Goal: Task Accomplishment & Management: Complete application form

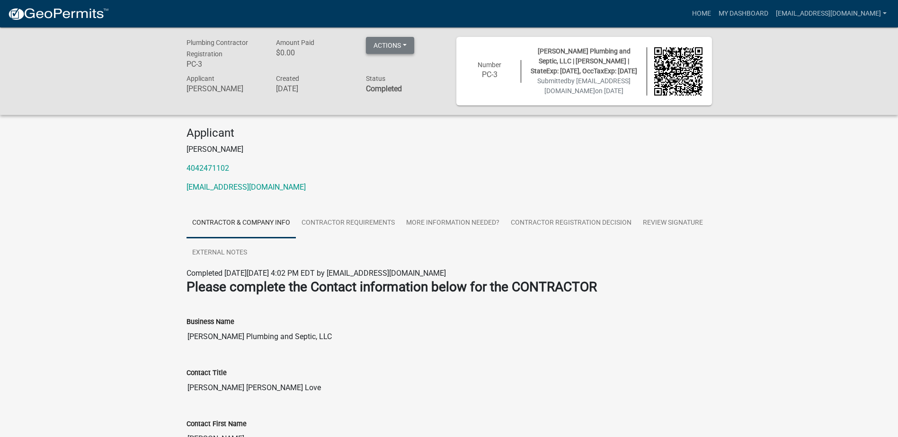
click at [403, 49] on button "Actions" at bounding box center [390, 45] width 48 height 17
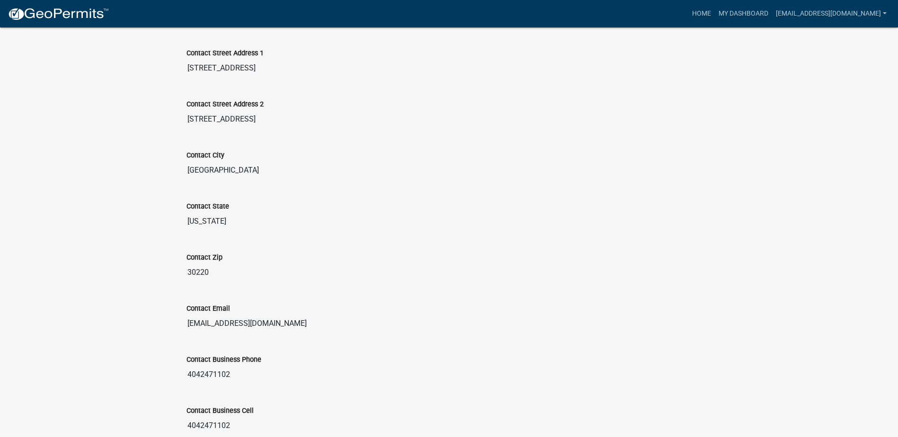
scroll to position [519, 0]
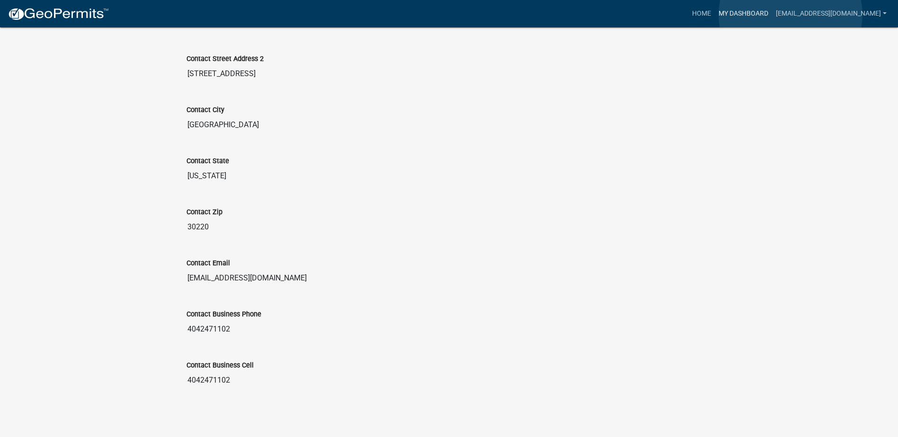
click at [772, 15] on link "My Dashboard" at bounding box center [743, 14] width 57 height 18
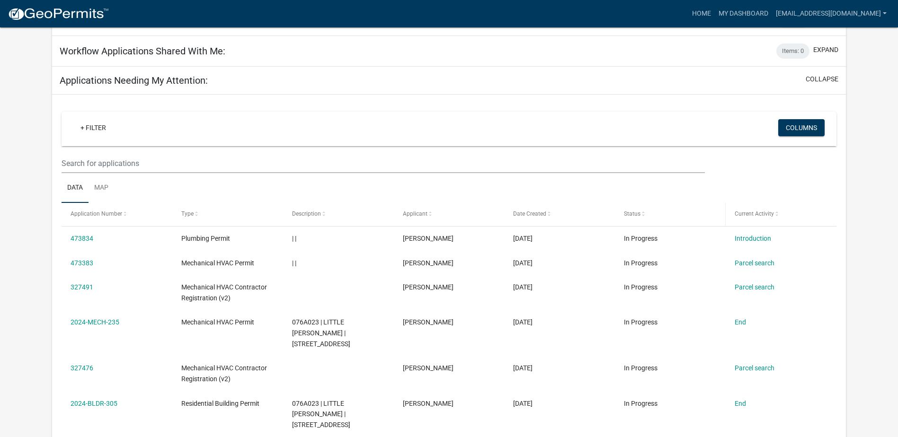
scroll to position [620, 0]
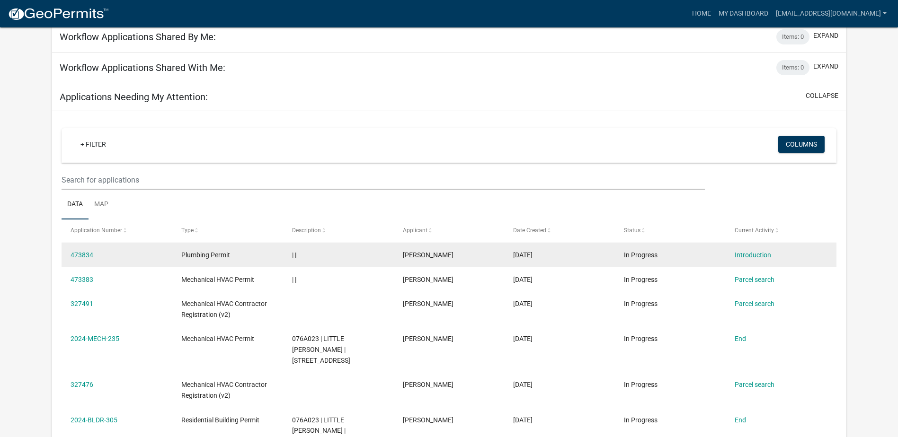
click at [91, 250] on div "473834" at bounding box center [117, 255] width 92 height 11
click at [752, 251] on link "Introduction" at bounding box center [753, 255] width 36 height 8
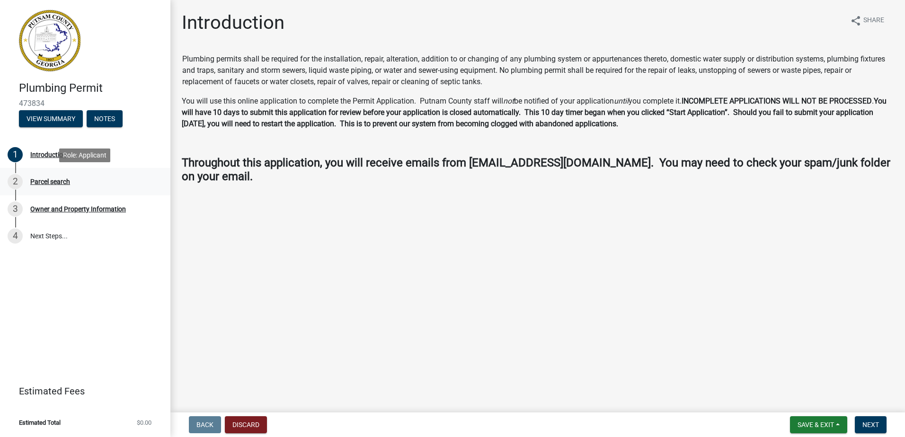
click at [42, 182] on div "Parcel search" at bounding box center [50, 181] width 40 height 7
click at [48, 151] on div "Introduction" at bounding box center [48, 154] width 36 height 7
click at [865, 421] on span "Next" at bounding box center [870, 425] width 17 height 8
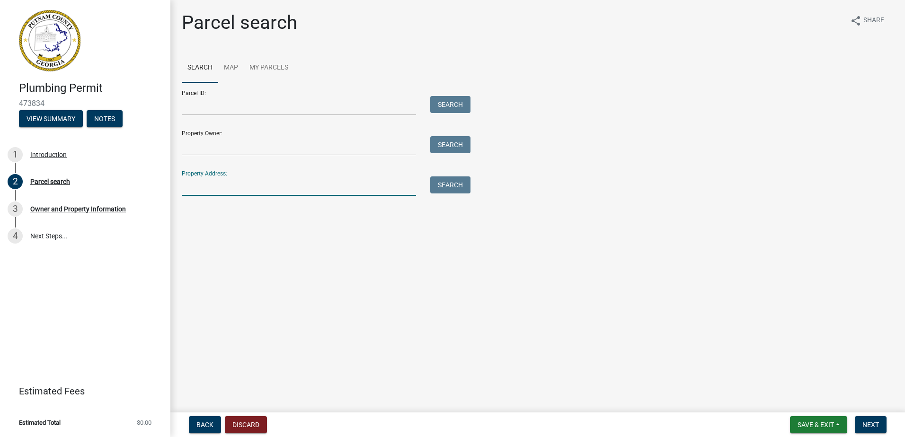
click at [205, 190] on input "Property Address:" at bounding box center [299, 186] width 234 height 19
type input "226 Alice Walker Dr."
type input "Willie Mitchell"
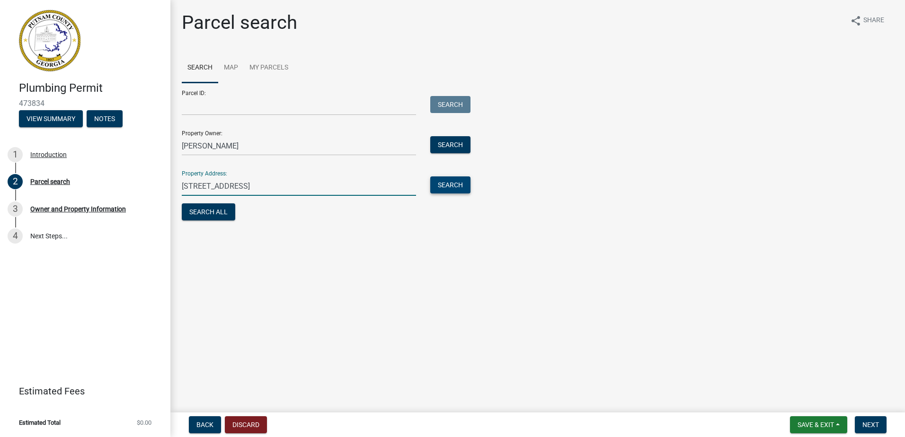
click at [457, 182] on button "Search" at bounding box center [450, 185] width 40 height 17
drag, startPoint x: 279, startPoint y: 185, endPoint x: 172, endPoint y: 183, distance: 106.5
click at [172, 183] on div "Parcel search share Share Search Map My Parcels Parcel ID: Search Property Owne…" at bounding box center [537, 136] width 735 height 251
type input "[STREET_ADDRESS]"
click at [453, 186] on button "Search" at bounding box center [450, 185] width 40 height 17
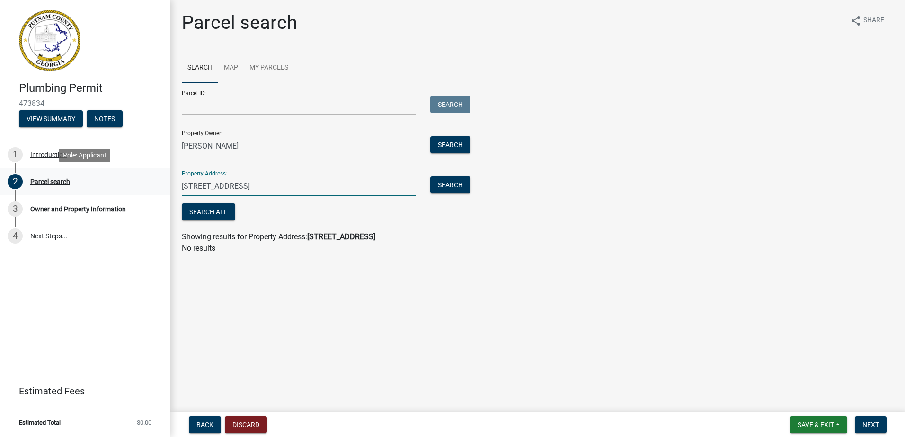
drag, startPoint x: 261, startPoint y: 188, endPoint x: 149, endPoint y: 178, distance: 113.1
click at [150, 180] on div "Plumbing Permit 473834 View Summary Notes 1 Introduction 2 Parcel search 3 Owne…" at bounding box center [452, 218] width 905 height 437
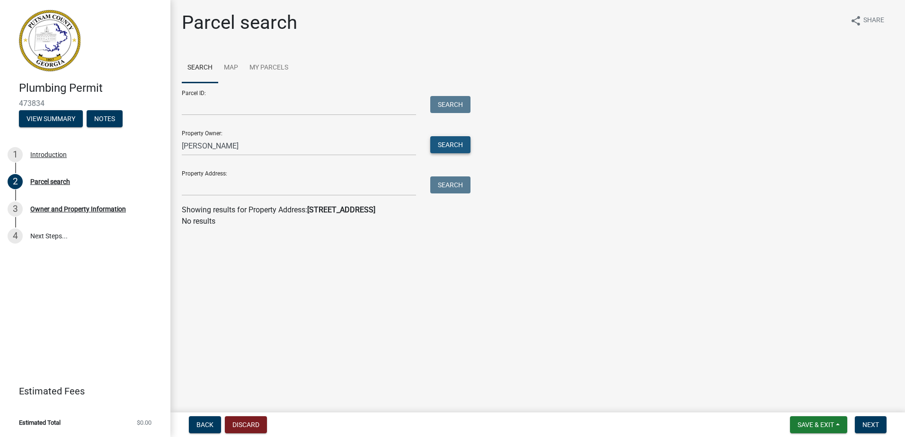
click at [451, 142] on button "Search" at bounding box center [450, 144] width 40 height 17
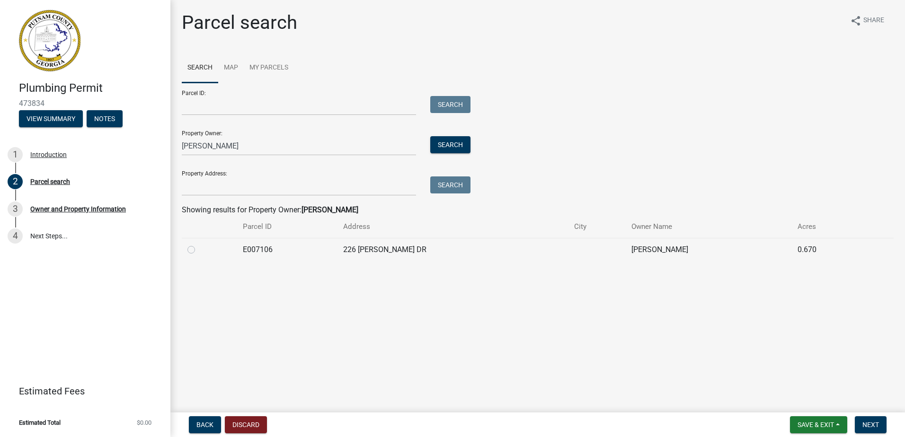
click at [199, 244] on label at bounding box center [199, 244] width 0 height 0
click at [199, 249] on input "radio" at bounding box center [202, 247] width 6 height 6
radio input "true"
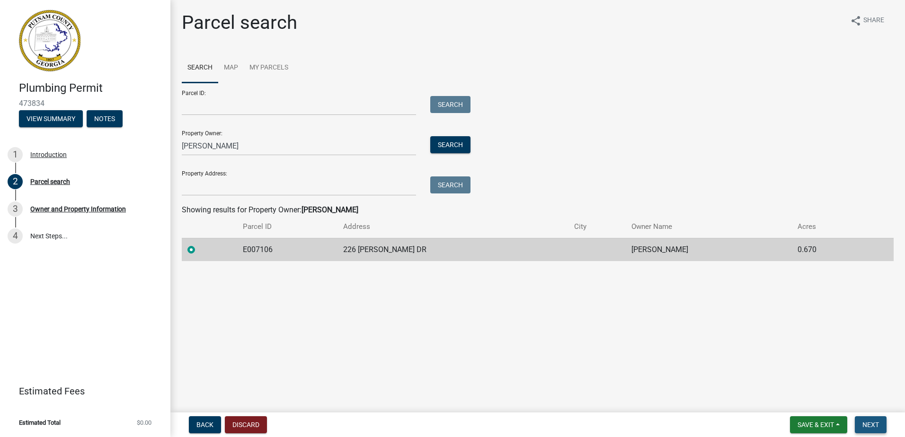
click at [864, 419] on button "Next" at bounding box center [871, 424] width 32 height 17
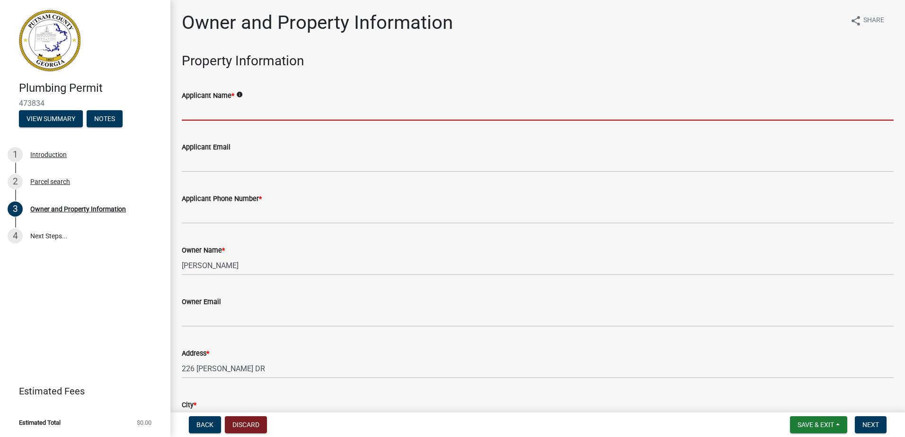
click at [271, 115] on input "Applicant Name *" at bounding box center [538, 110] width 712 height 19
type input "[PERSON_NAME]"
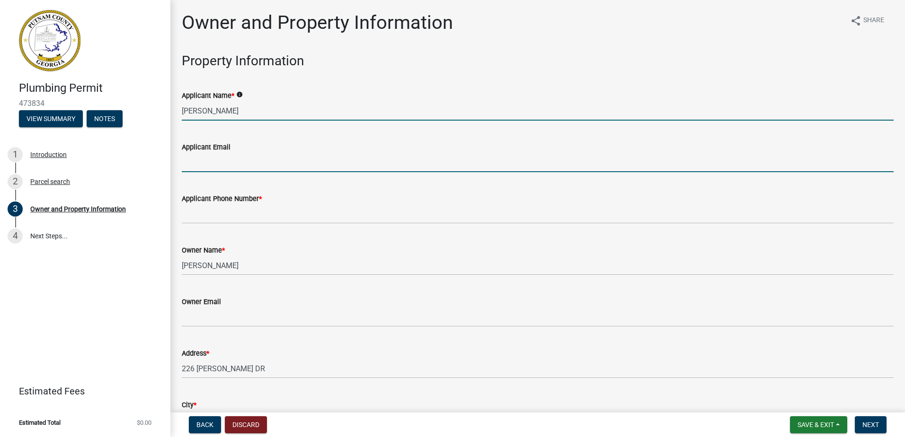
type input "[EMAIL_ADDRESS][DOMAIN_NAME]"
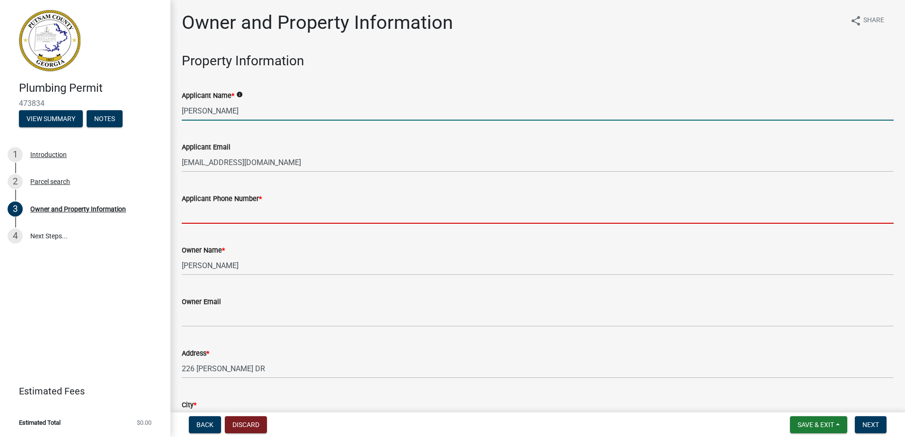
type input "4042471102"
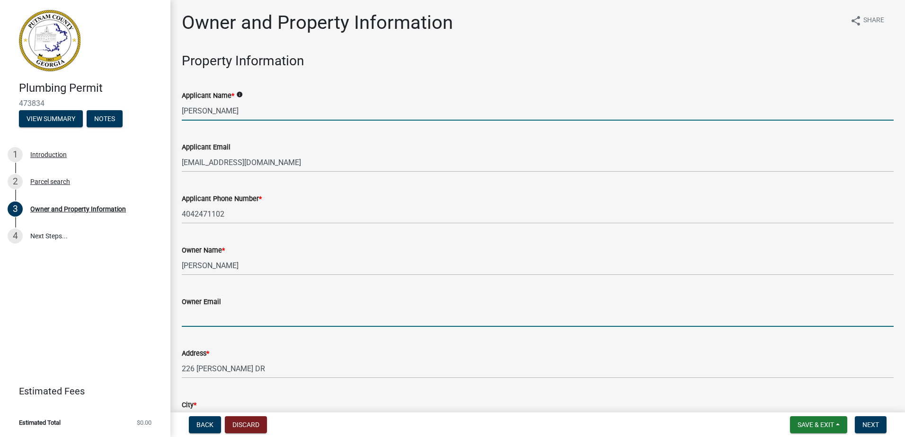
type input "[EMAIL_ADDRESS][DOMAIN_NAME]"
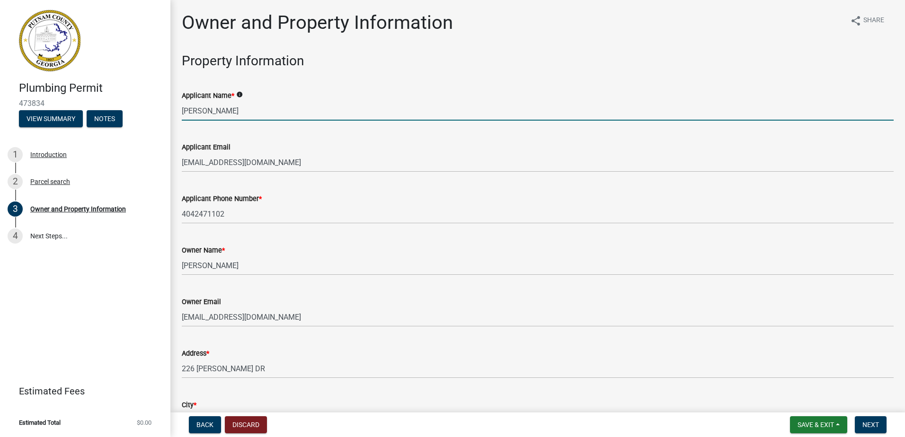
type input "Eatonton"
type input "[PERSON_NAME]"
type input "[PHONE_NUMBER]"
type input "[STREET_ADDRESS]"
type input "[GEOGRAPHIC_DATA]"
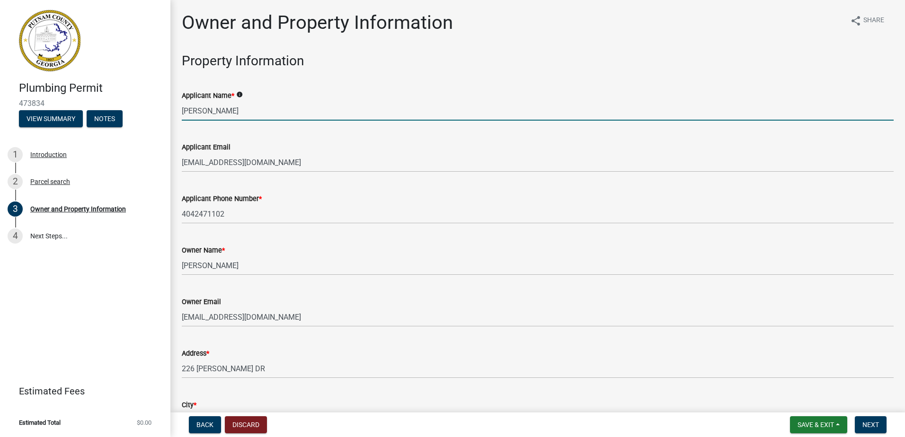
type input "GA"
type input "30220"
type input "[EMAIL_ADDRESS][DOMAIN_NAME]"
type input "MP005171"
type input "[DATE]"
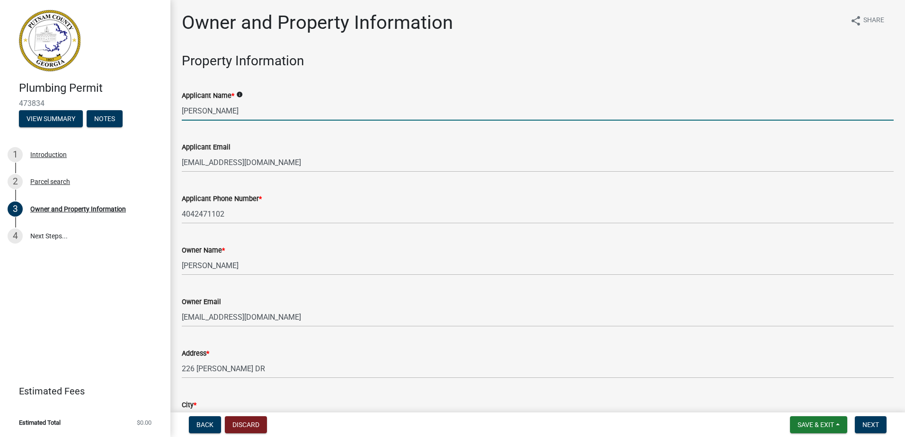
type input "BL2025-204"
type input "[DATE]"
type input "[PERSON_NAME]"
type input "4042471102"
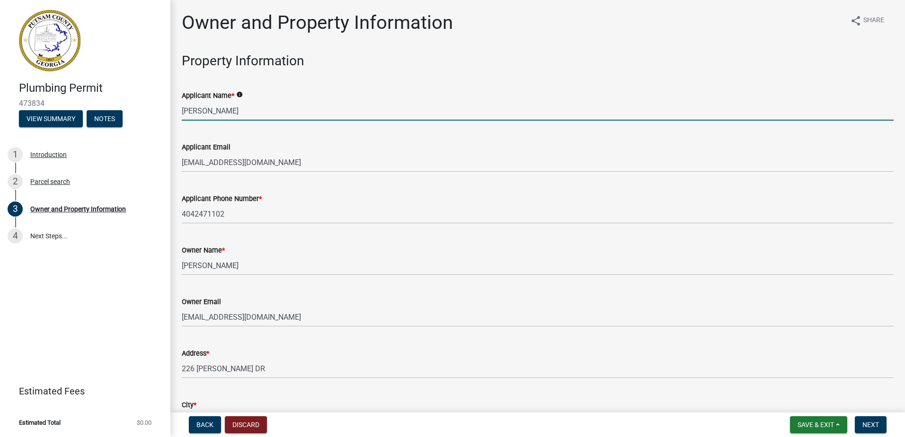
select select "9"
select select "2025"
select select "9"
select select "2025"
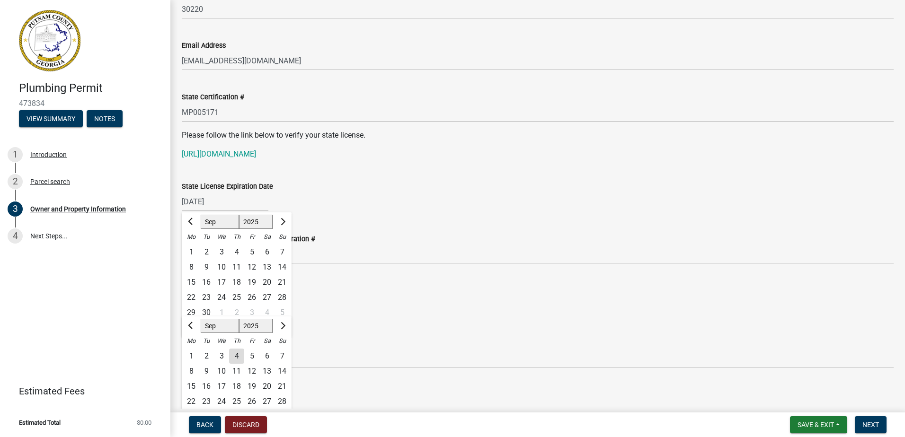
scroll to position [1244, 0]
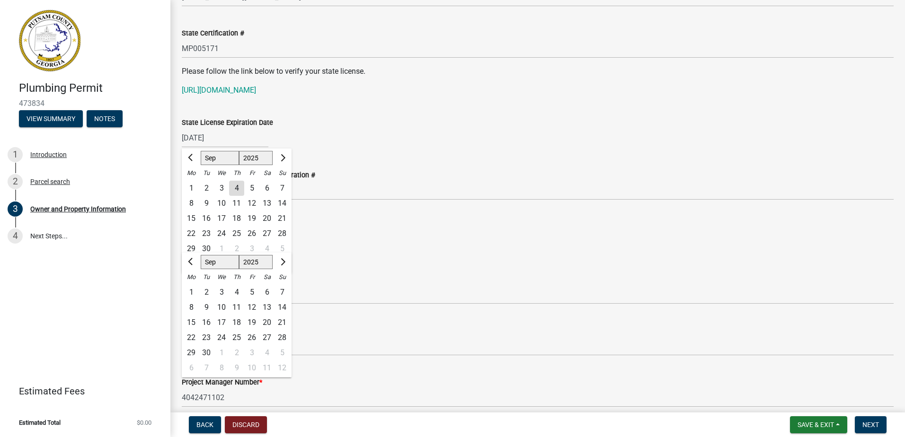
click at [237, 188] on div "4" at bounding box center [236, 188] width 15 height 15
type input "[DATE]"
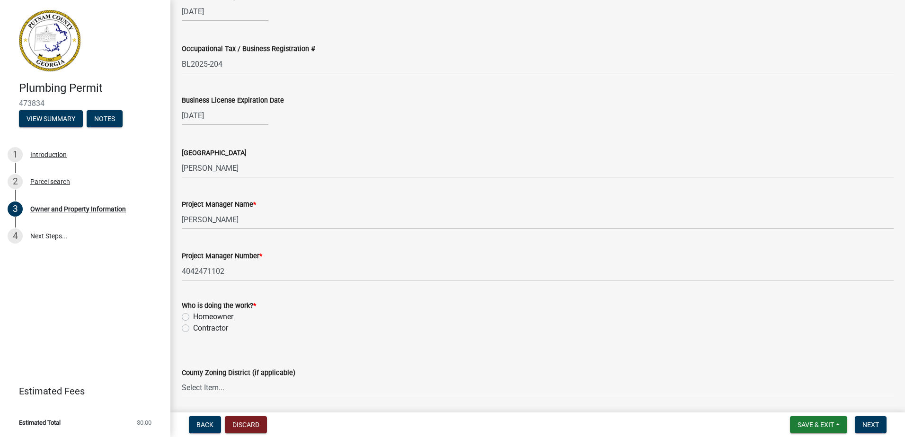
scroll to position [1386, 0]
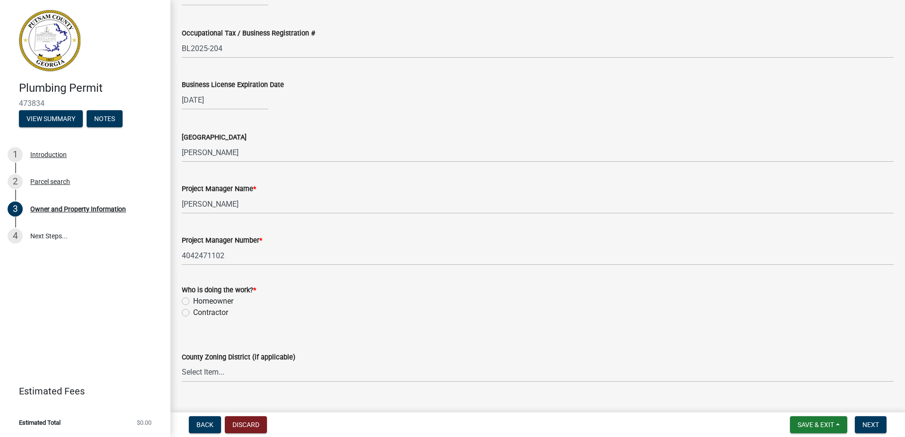
click at [193, 315] on label "Contractor" at bounding box center [210, 312] width 35 height 11
click at [193, 313] on input "Contractor" at bounding box center [196, 310] width 6 height 6
radio input "true"
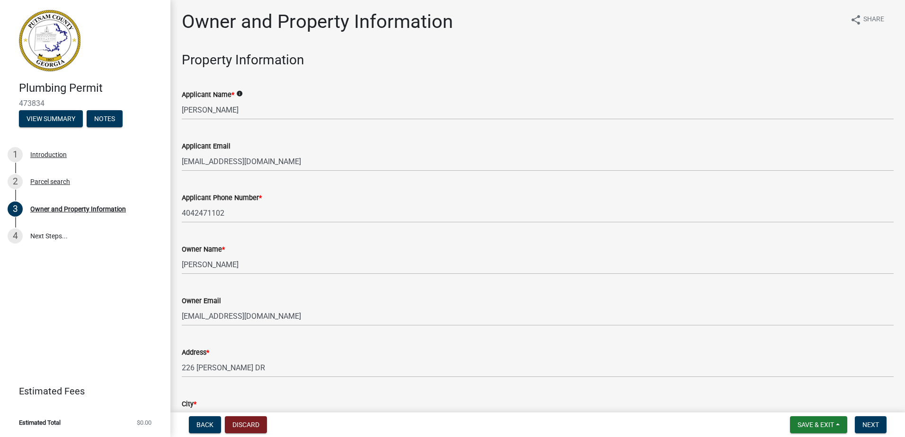
scroll to position [0, 0]
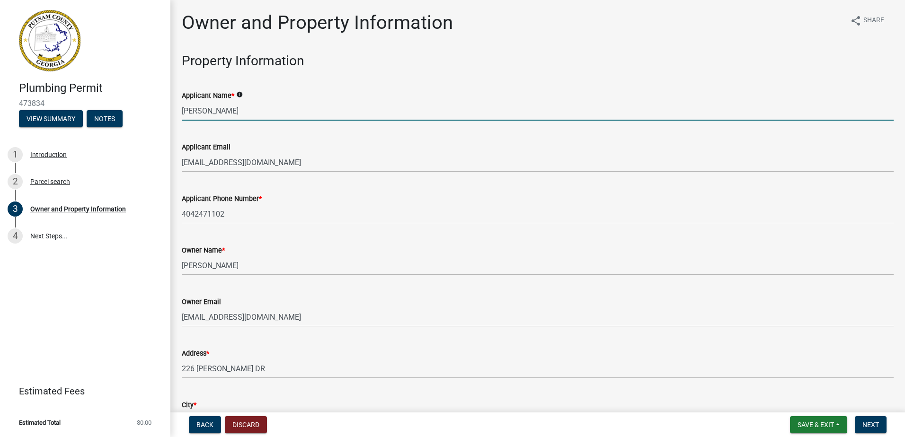
drag, startPoint x: 229, startPoint y: 111, endPoint x: 171, endPoint y: 110, distance: 57.7
drag, startPoint x: 220, startPoint y: 111, endPoint x: 178, endPoint y: 109, distance: 41.7
click at [179, 110] on div "Applicant Name * info Bob Love" at bounding box center [538, 99] width 726 height 44
type input "[PERSON_NAME]"
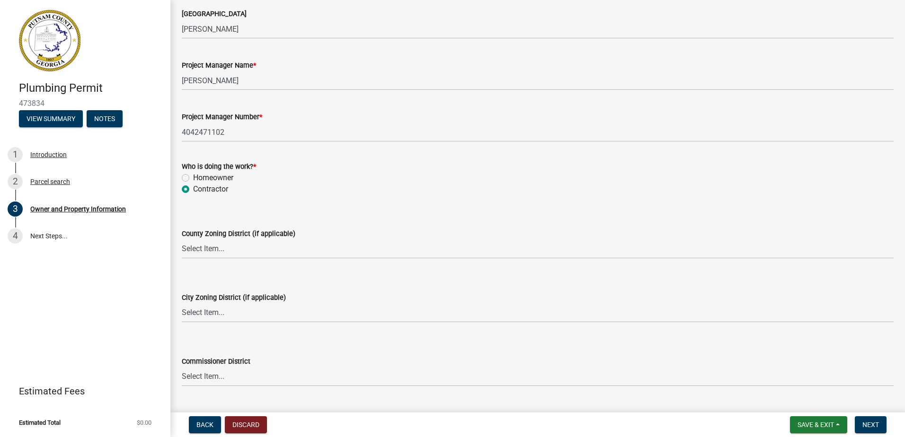
scroll to position [1514, 0]
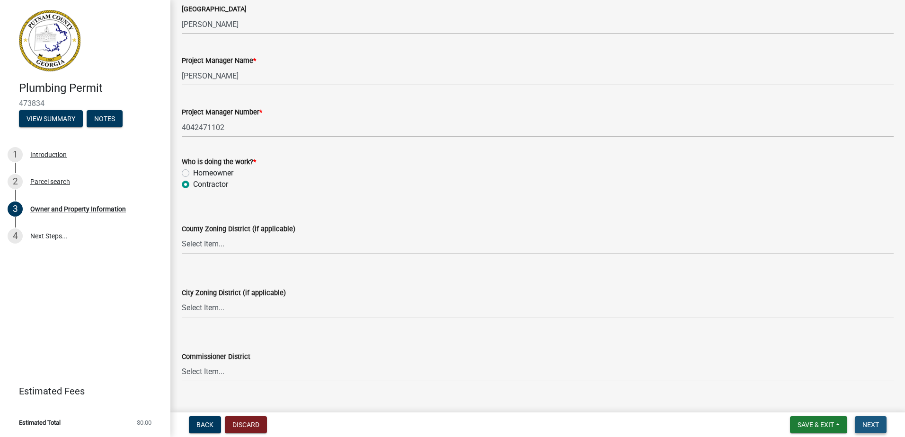
click at [872, 423] on span "Next" at bounding box center [870, 425] width 17 height 8
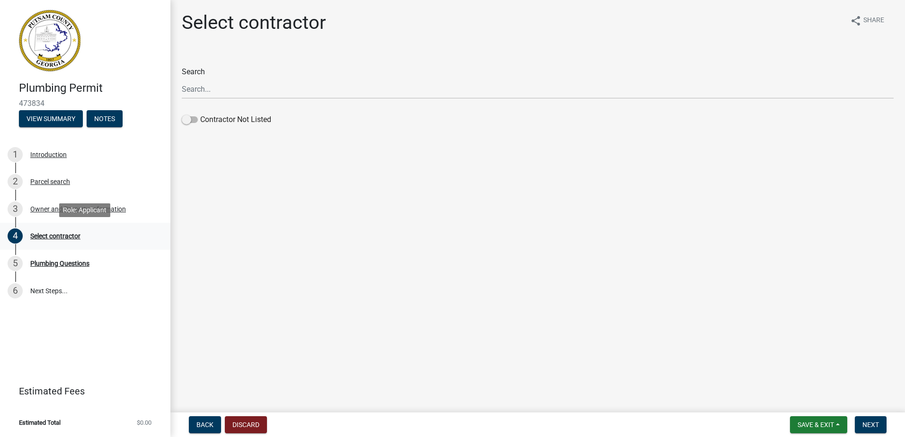
click at [50, 237] on div "Select contractor" at bounding box center [55, 236] width 50 height 7
click at [49, 233] on div "Select contractor" at bounding box center [55, 236] width 50 height 7
click at [39, 233] on div "Select contractor" at bounding box center [55, 236] width 50 height 7
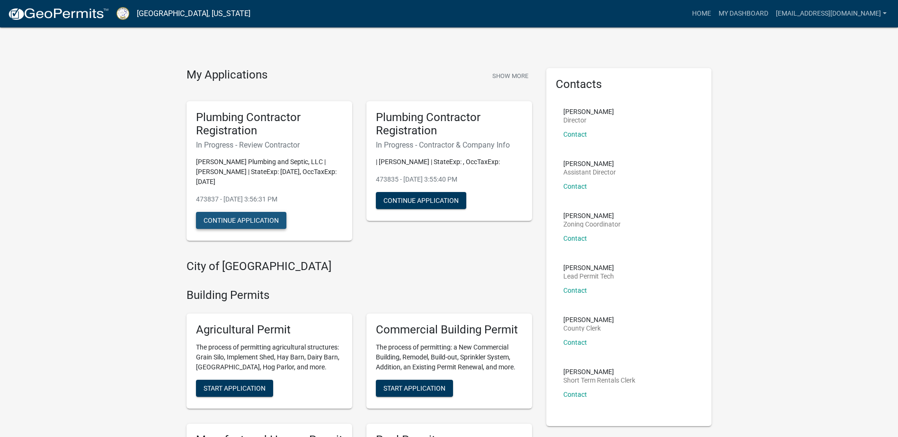
click at [232, 224] on button "Continue Application" at bounding box center [241, 220] width 90 height 17
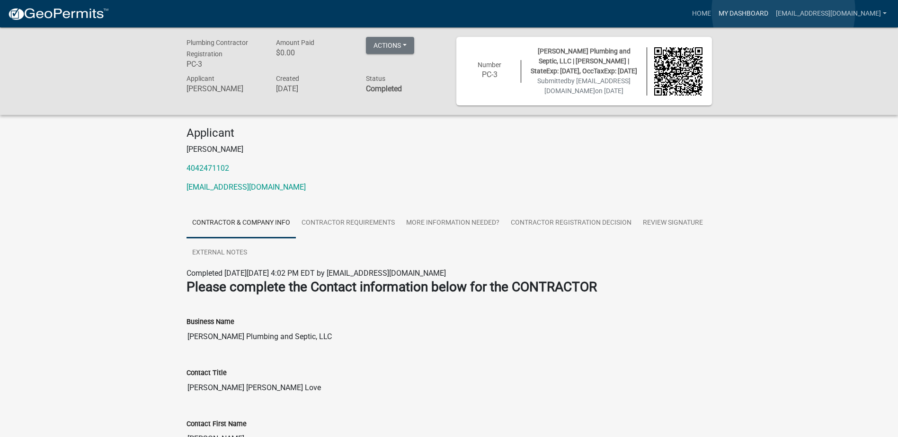
click at [772, 11] on link "My Dashboard" at bounding box center [743, 14] width 57 height 18
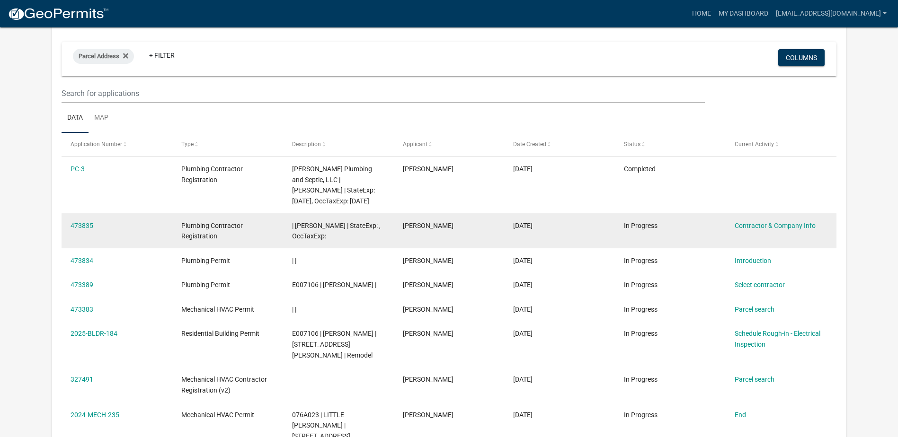
scroll to position [78, 0]
click at [88, 227] on link "473835" at bounding box center [82, 226] width 23 height 8
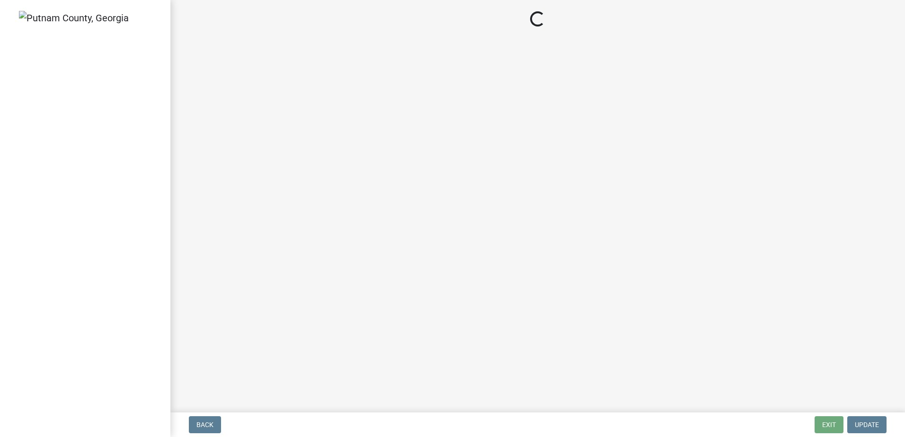
select select "GA"
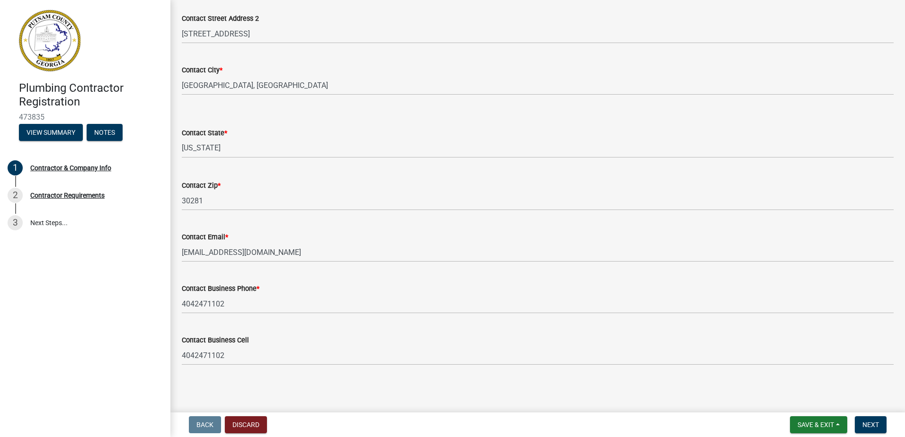
scroll to position [336, 0]
click at [868, 421] on span "Next" at bounding box center [870, 425] width 17 height 8
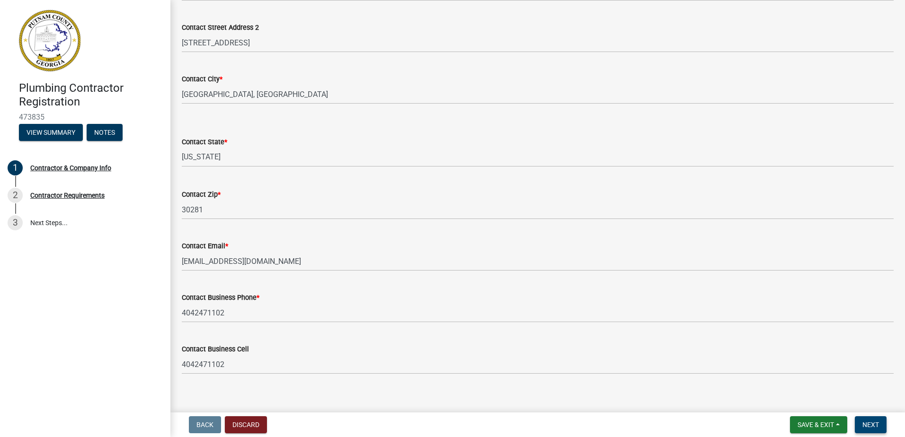
scroll to position [347, 0]
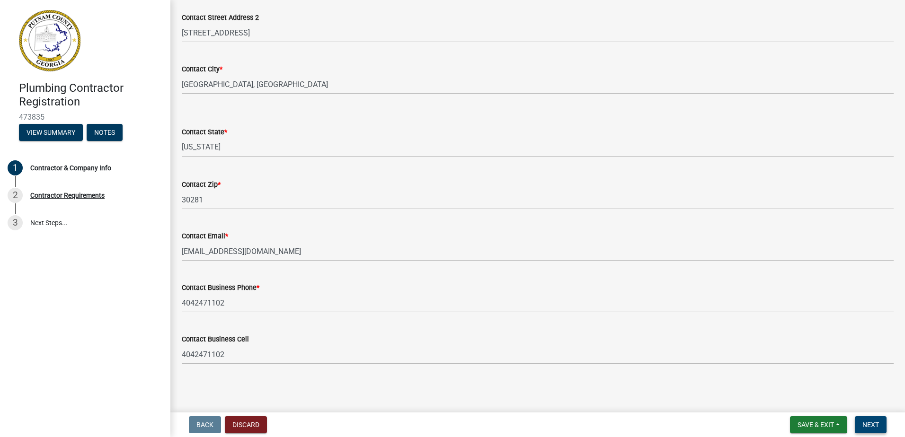
click at [865, 423] on span "Next" at bounding box center [870, 425] width 17 height 8
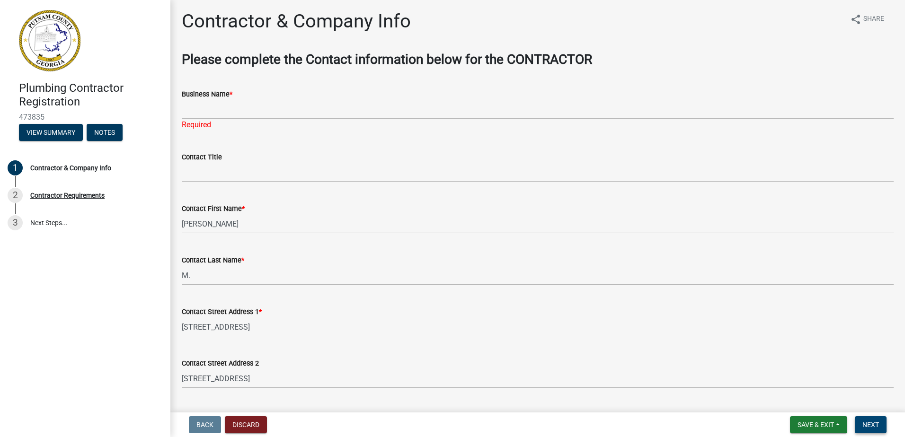
scroll to position [0, 0]
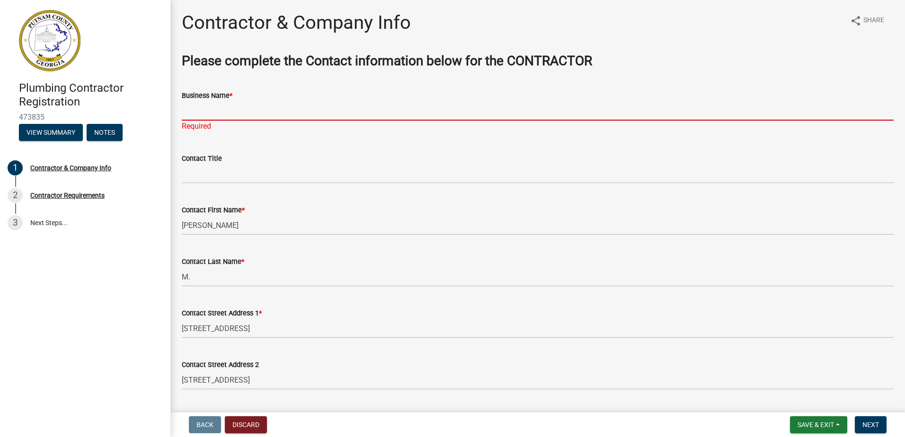
click at [197, 114] on input "Business Name *" at bounding box center [538, 110] width 712 height 19
type input "[PERSON_NAME] Plumbing and Septic, LLC"
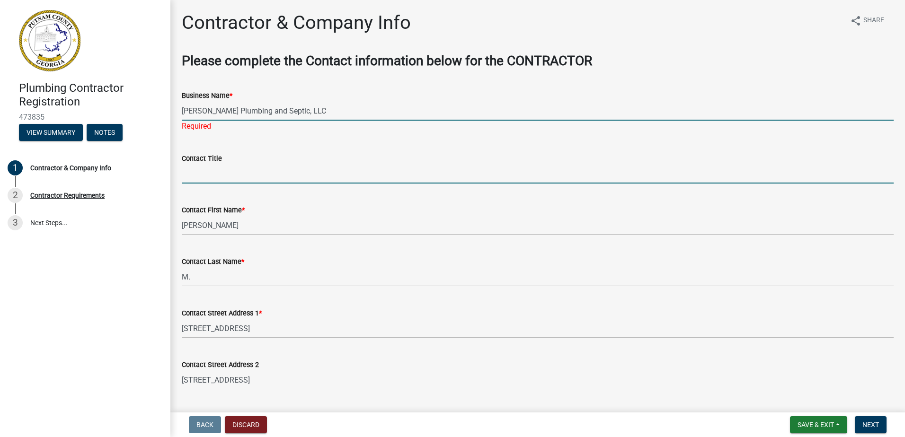
type input "[PERSON_NAME] [PERSON_NAME] Love"
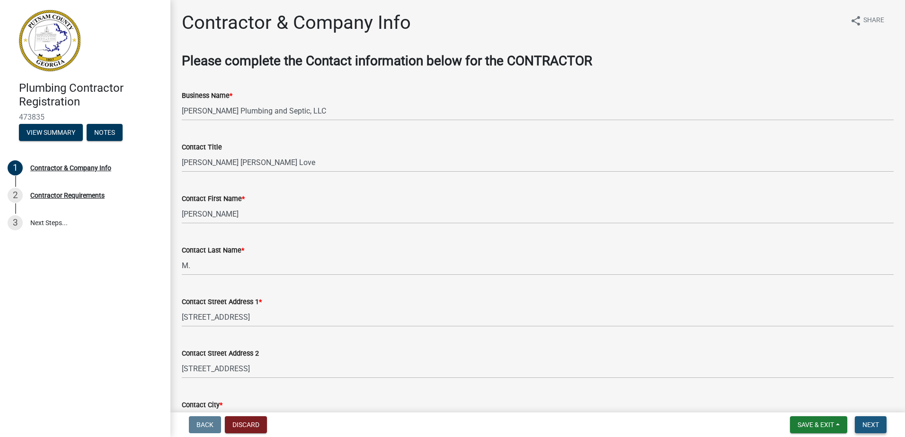
click at [866, 425] on span "Next" at bounding box center [870, 425] width 17 height 8
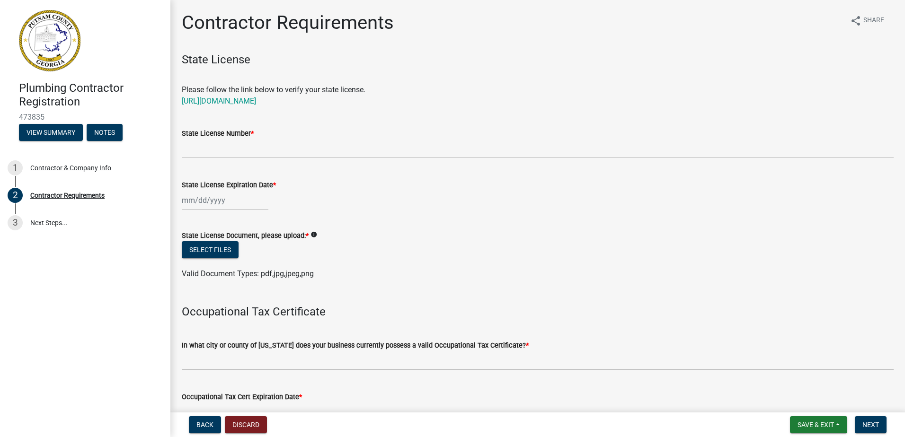
click at [216, 201] on div at bounding box center [225, 200] width 87 height 19
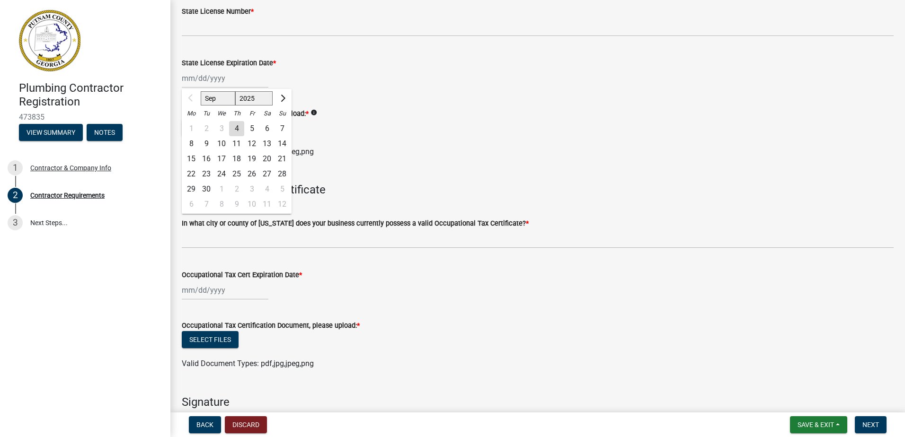
scroll to position [89, 0]
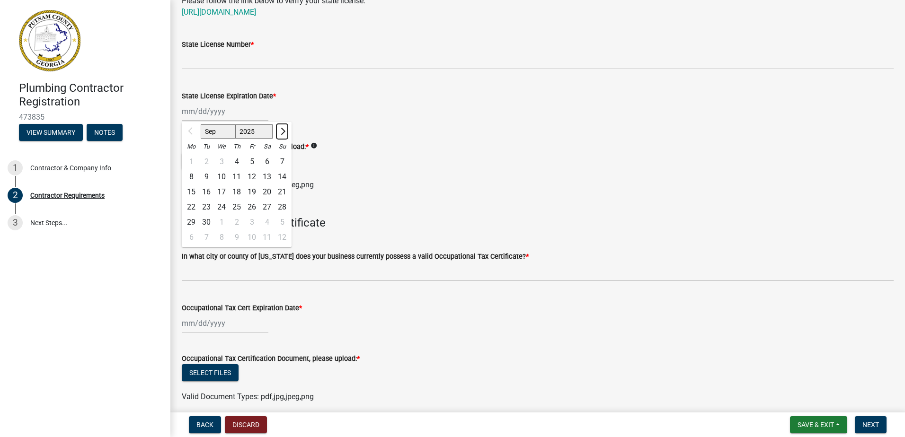
click at [283, 132] on span "Next month" at bounding box center [281, 130] width 7 height 7
select select "10"
click at [257, 135] on select "2025 2026 2027 2028 2029 2030 2031 2032 2033 2034 2035 2036 2037 2038 2039 2040…" at bounding box center [254, 131] width 38 height 14
select select "2026"
click at [235, 124] on select "2025 2026 2027 2028 2029 2030 2031 2032 2033 2034 2035 2036 2037 2038 2039 2040…" at bounding box center [254, 131] width 38 height 14
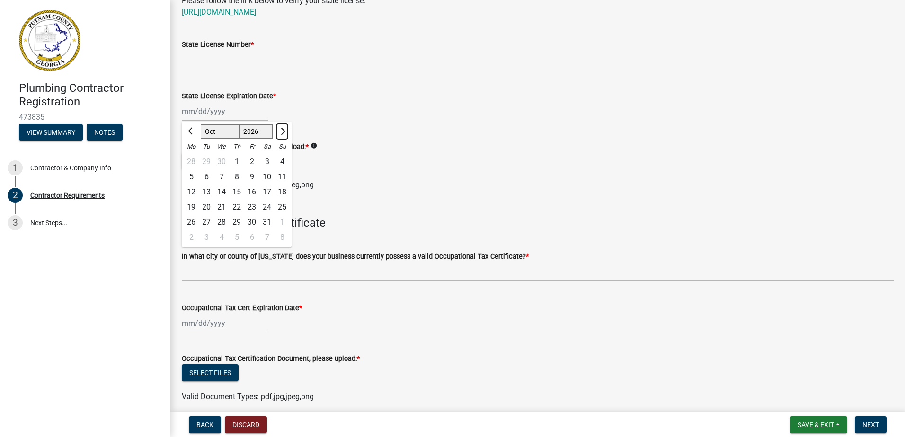
click at [282, 133] on span "Next month" at bounding box center [281, 130] width 7 height 7
select select "11"
click at [189, 235] on div "30" at bounding box center [191, 237] width 15 height 15
type input "[DATE]"
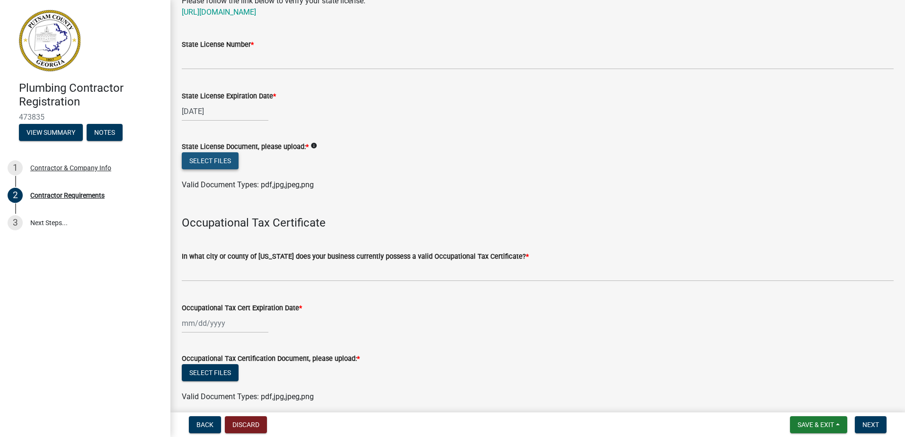
click at [220, 161] on button "Select files" at bounding box center [210, 160] width 57 height 17
click at [216, 159] on button "Select files" at bounding box center [210, 160] width 57 height 17
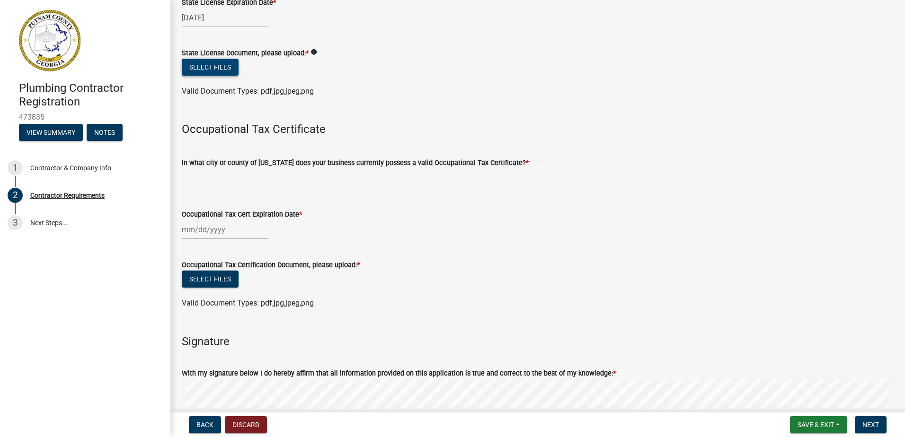
scroll to position [184, 0]
click at [208, 67] on button "Select files" at bounding box center [210, 66] width 57 height 17
click at [203, 68] on button "Select files" at bounding box center [210, 66] width 57 height 17
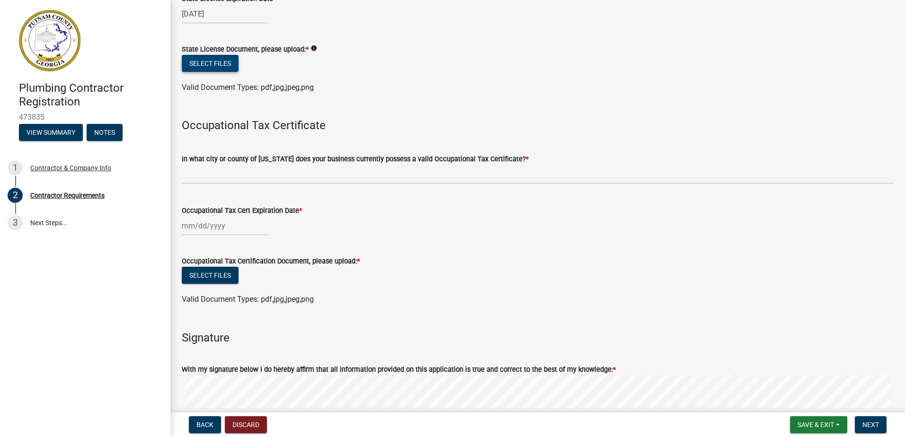
scroll to position [136, 0]
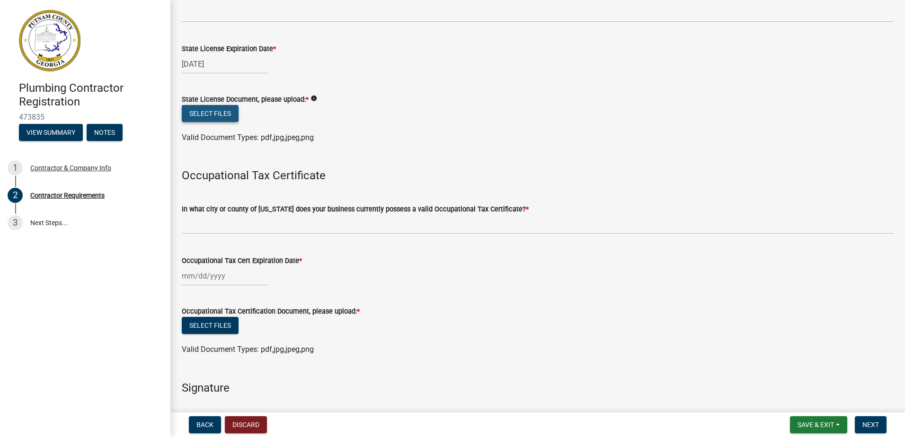
click at [212, 115] on button "Select files" at bounding box center [210, 113] width 57 height 17
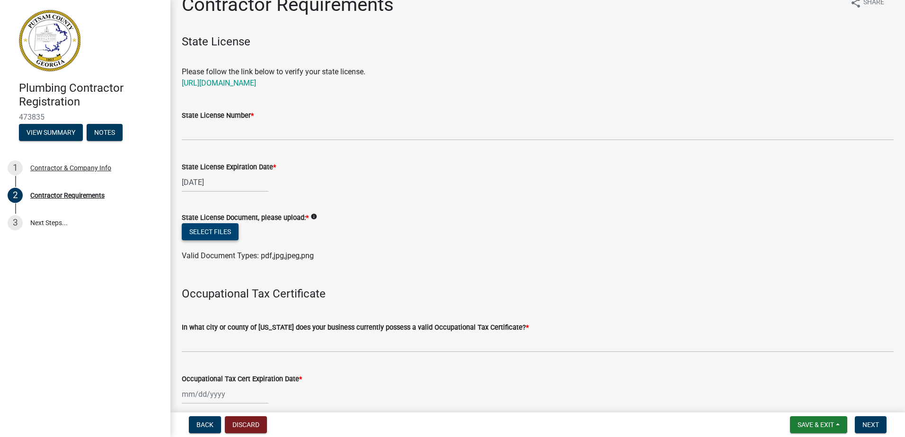
scroll to position [0, 0]
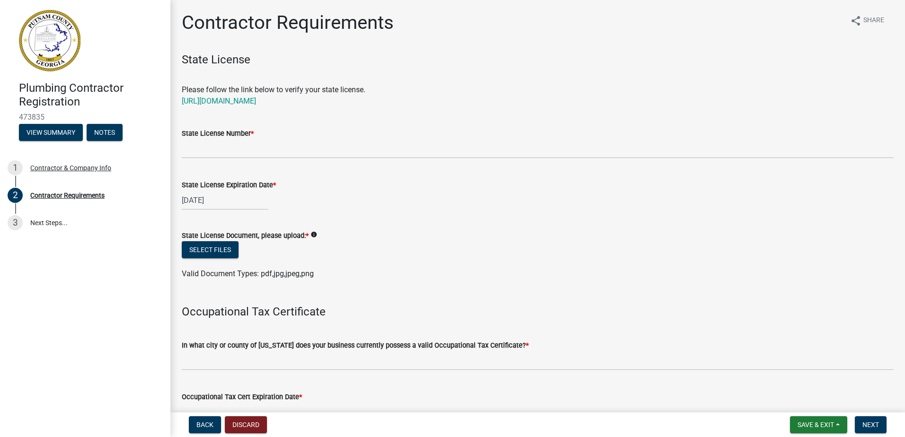
click at [886, 168] on div "State License Expiration Date * [DATE]" at bounding box center [538, 188] width 712 height 44
click at [201, 251] on button "Select files" at bounding box center [210, 249] width 57 height 17
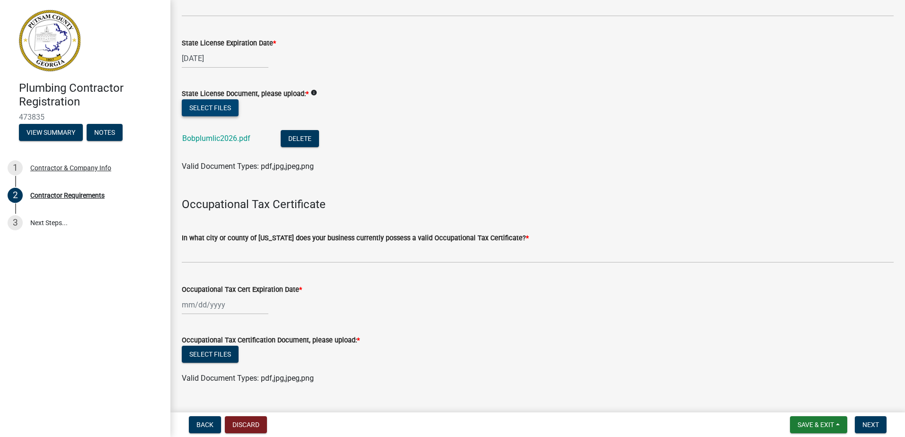
scroll to position [189, 0]
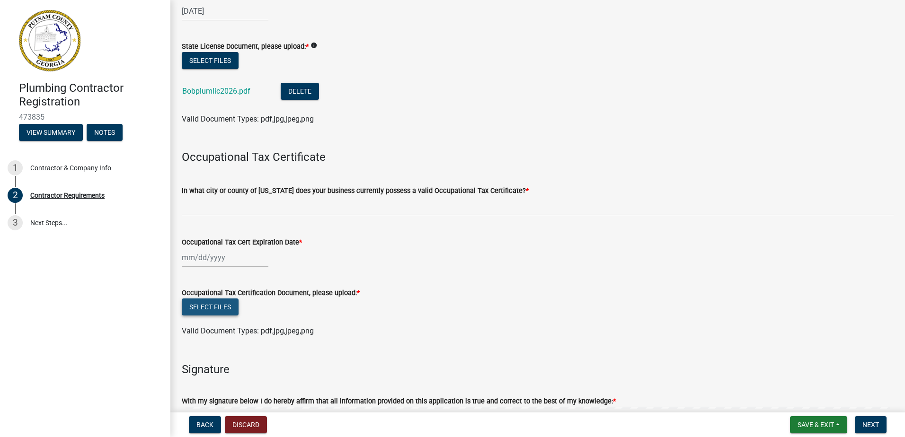
click at [217, 304] on button "Select files" at bounding box center [210, 307] width 57 height 17
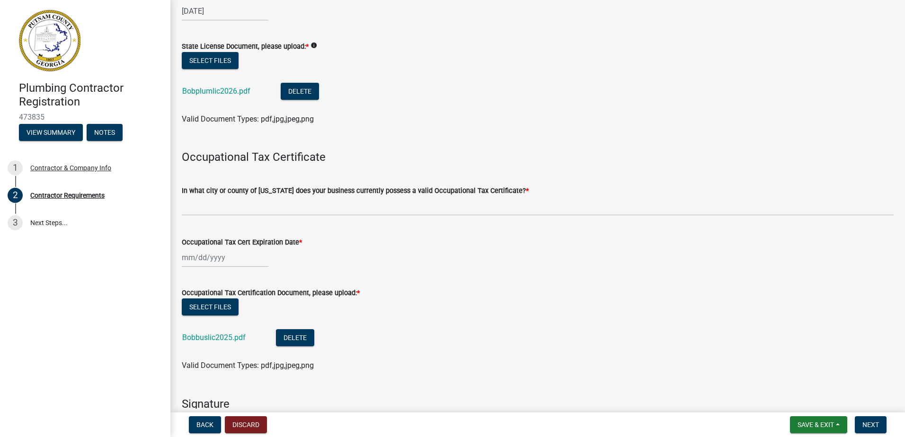
click at [213, 255] on div at bounding box center [225, 257] width 87 height 19
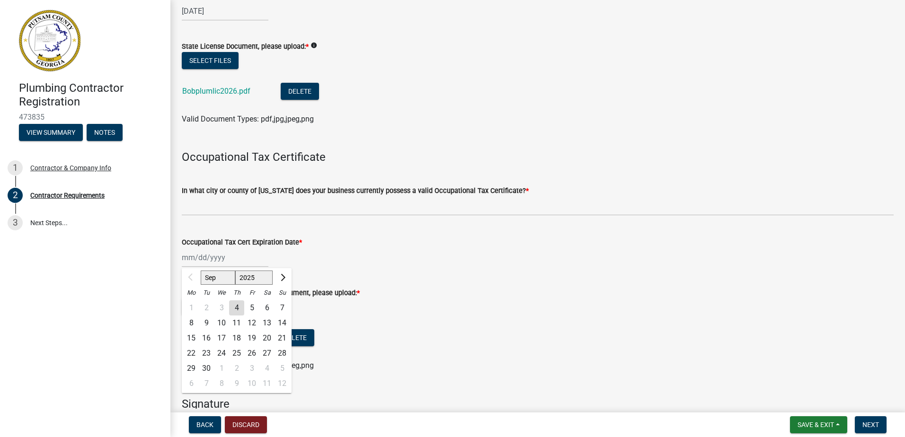
click at [262, 279] on select "2025 2026 2027 2028 2029 2030 2031 2032 2033 2034 2035 2036 2037 2038 2039 2040…" at bounding box center [254, 278] width 38 height 14
select select "2026"
click at [235, 271] on select "2025 2026 2027 2028 2029 2030 2031 2032 2033 2034 2035 2036 2037 2038 2039 2040…" at bounding box center [254, 278] width 38 height 14
click at [287, 278] on button "Next month" at bounding box center [281, 277] width 11 height 15
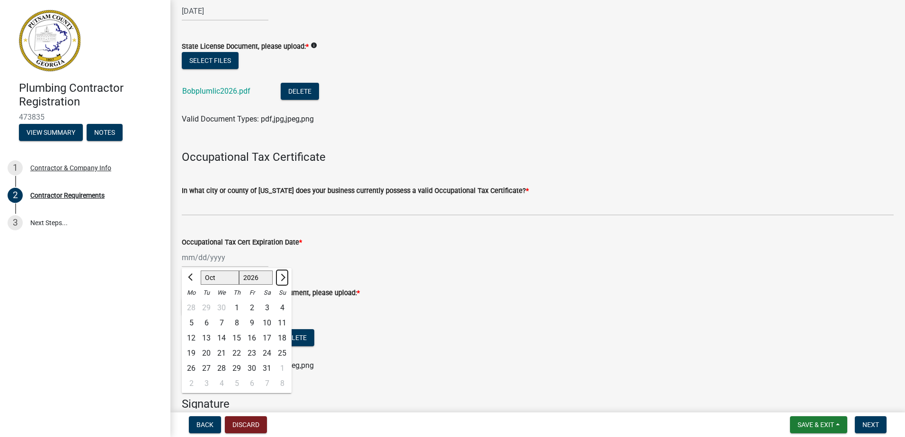
select select "11"
click at [193, 383] on div "30" at bounding box center [191, 383] width 15 height 15
type input "[DATE]"
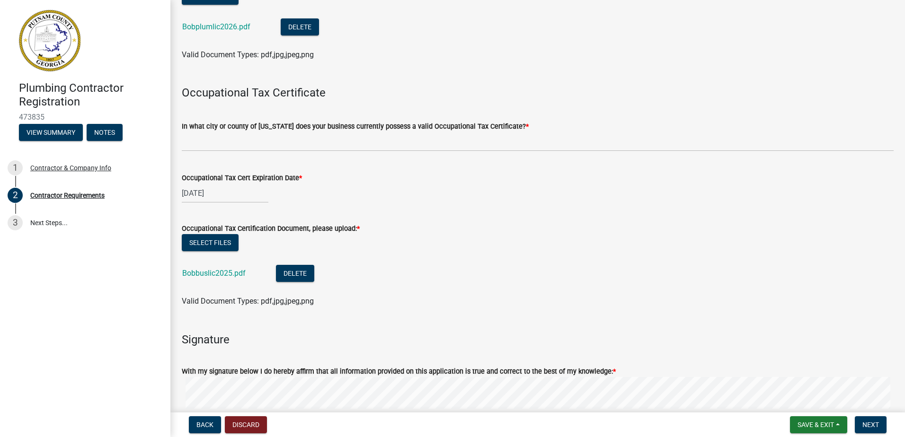
scroll to position [237, 0]
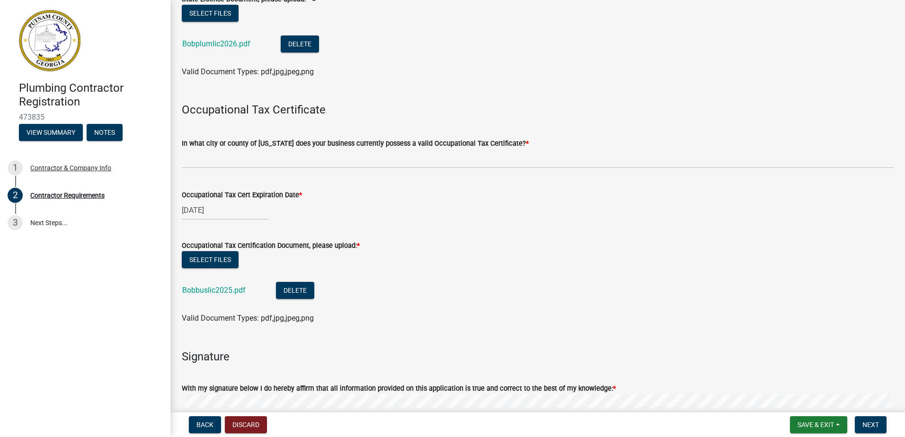
select select "11"
select select "2026"
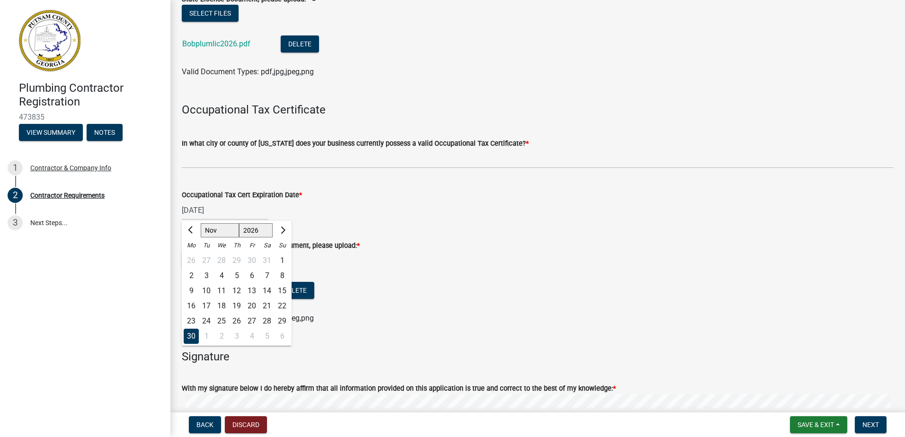
click at [225, 210] on input "[DATE]" at bounding box center [225, 210] width 87 height 19
drag, startPoint x: 230, startPoint y: 208, endPoint x: 171, endPoint y: 208, distance: 58.7
click at [171, 208] on div "Contractor Requirements share Share State License Please follow the link below …" at bounding box center [537, 157] width 735 height 764
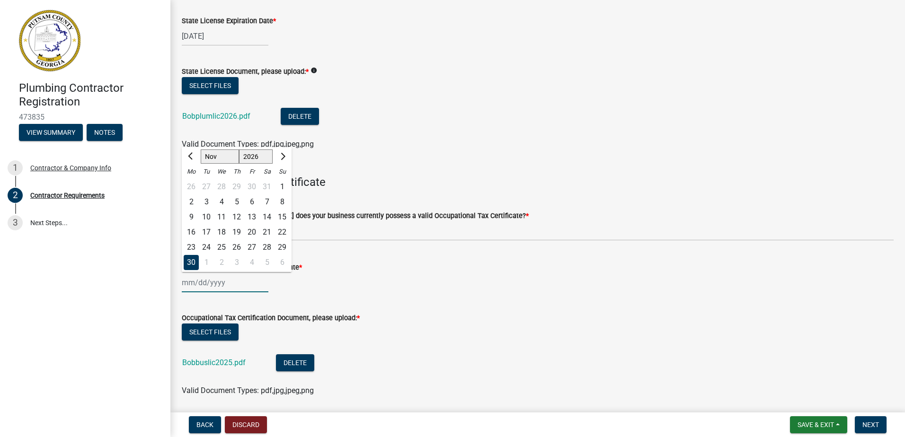
scroll to position [0, 0]
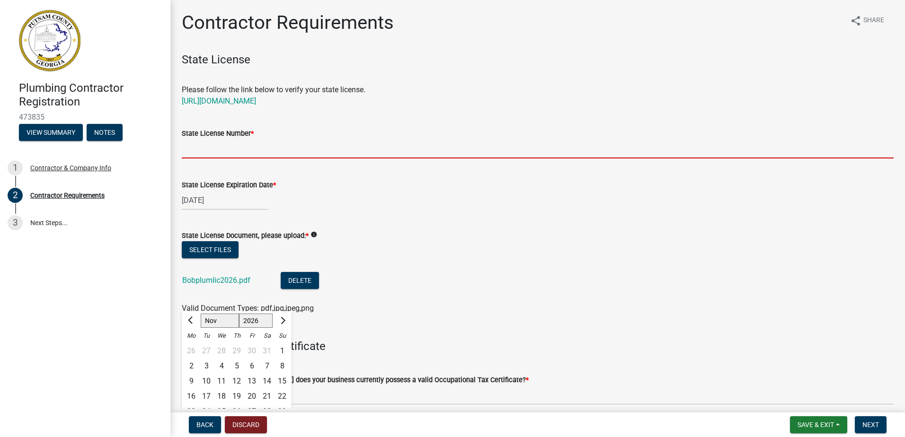
click at [210, 145] on input "State License Number *" at bounding box center [538, 148] width 712 height 19
type input "MP005171"
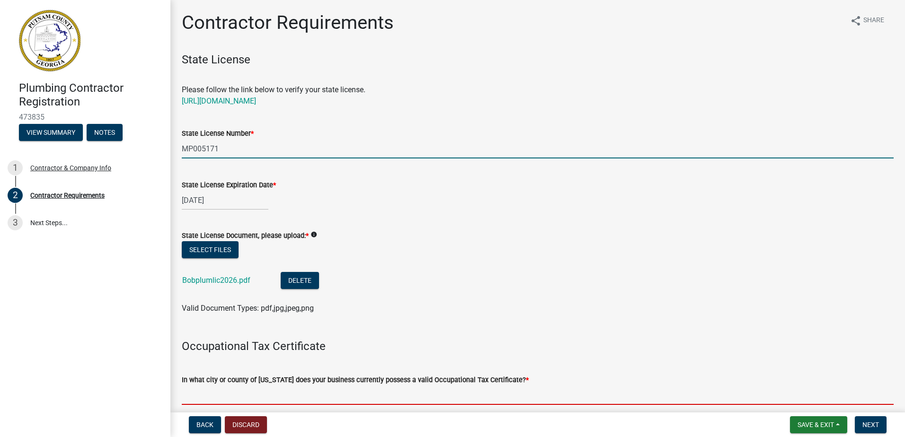
type input "[PERSON_NAME]"
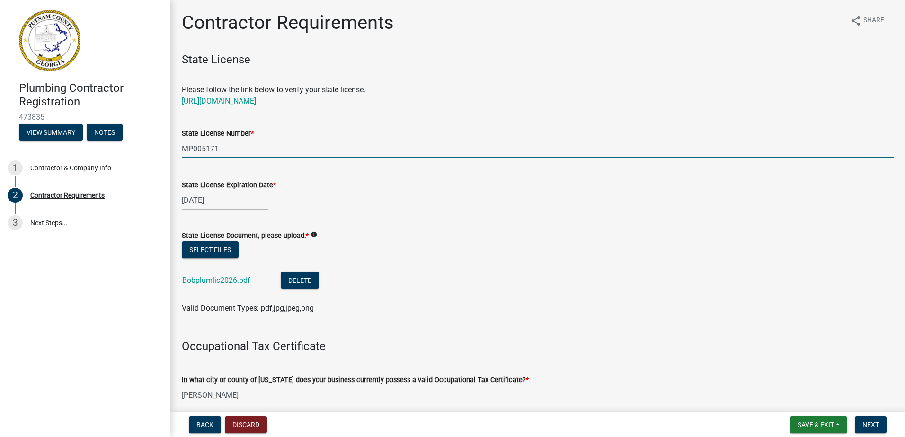
type input "[DATE]"
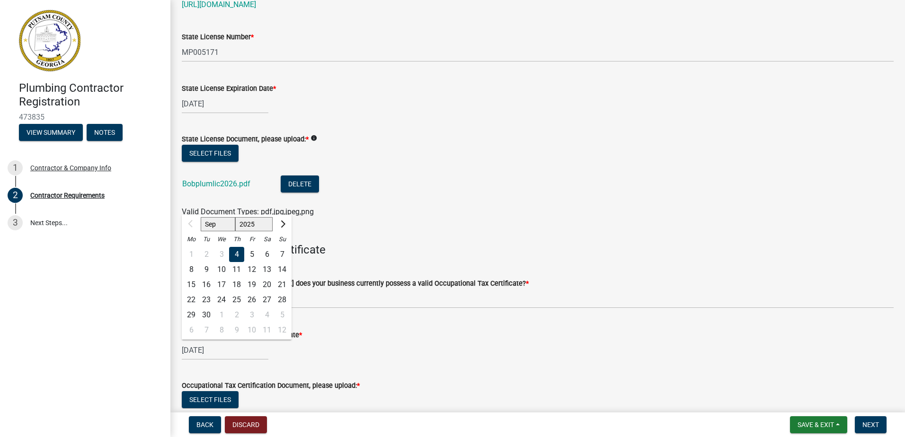
scroll to position [142, 0]
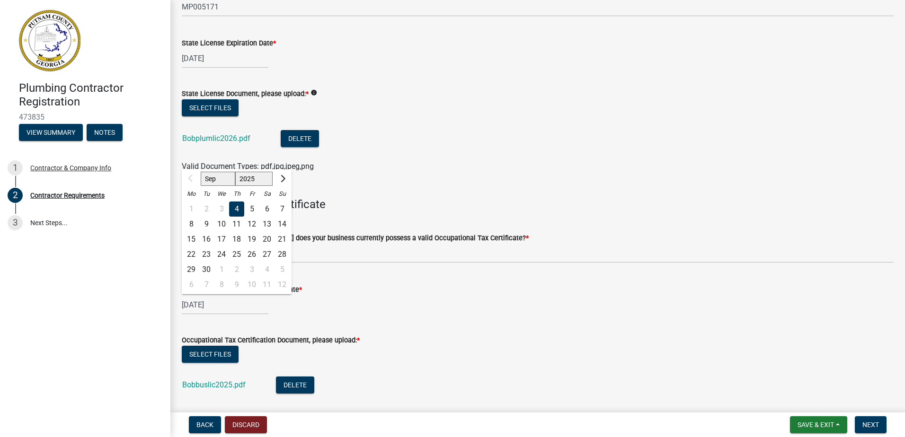
click at [338, 282] on div "Occupational Tax Cert Expiration Date * [DATE] Sep Oct Nov [DATE] 2026 2027 202…" at bounding box center [538, 293] width 712 height 44
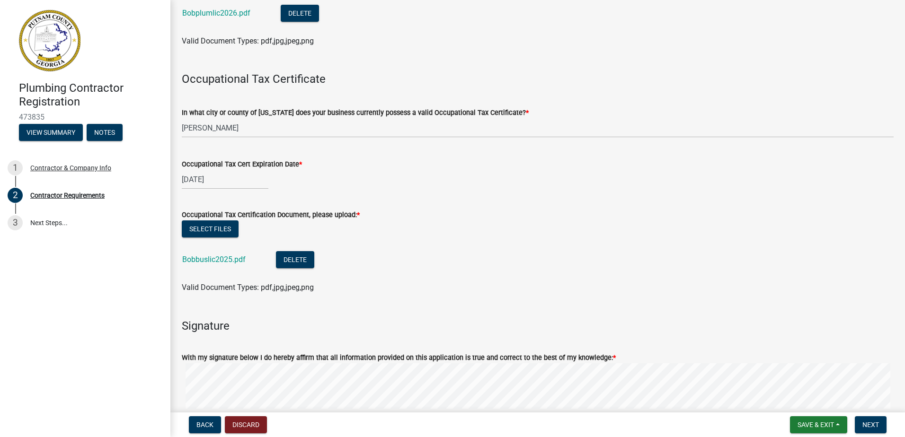
scroll to position [284, 0]
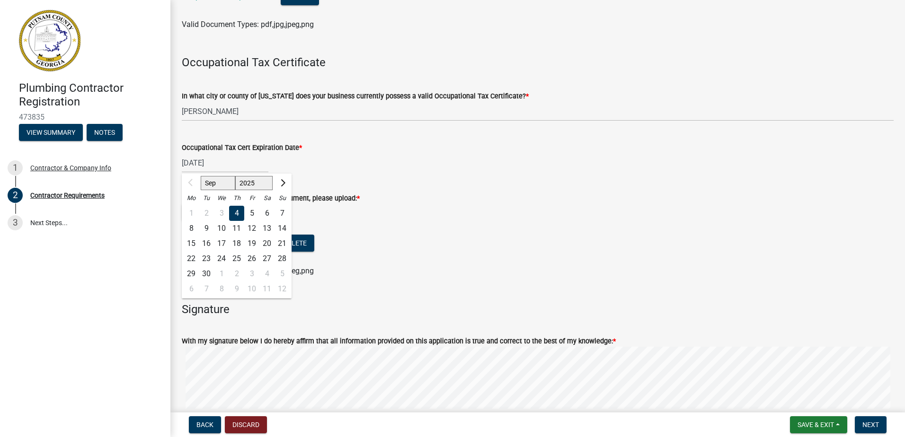
click at [231, 163] on input "[DATE]" at bounding box center [225, 162] width 87 height 19
drag, startPoint x: 228, startPoint y: 162, endPoint x: 153, endPoint y: 148, distance: 76.1
click at [179, 157] on div "Occupational Tax Cert Expiration Date * [DATE] Sep Oct Nov [DATE] 2026 2027 202…" at bounding box center [538, 151] width 726 height 44
click at [575, 285] on wm-data-entity-input "Occupational Tax Certification Document, please upload: * Select files Bobbusli…" at bounding box center [538, 233] width 712 height 104
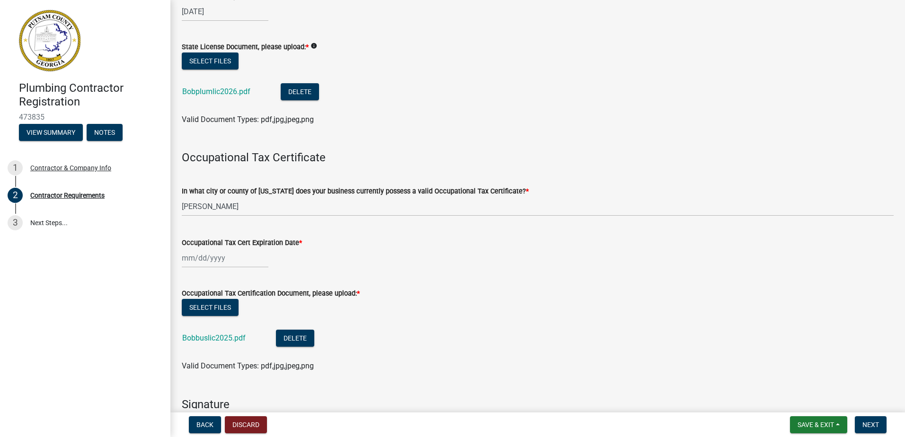
scroll to position [189, 0]
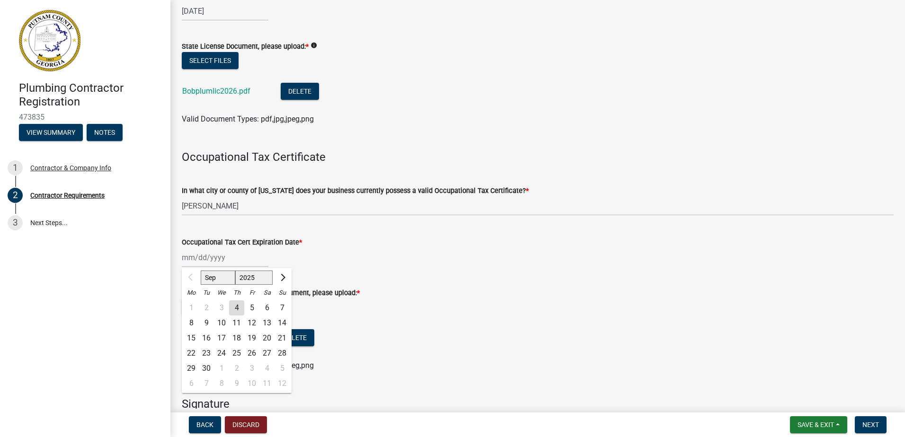
click at [230, 256] on div "Sep Oct Nov [DATE] 2026 2027 2028 2029 2030 2031 2032 2033 2034 2035 2036 2037 …" at bounding box center [225, 257] width 87 height 19
click at [282, 280] on span "Next month" at bounding box center [281, 277] width 7 height 7
click at [281, 280] on span "Next month" at bounding box center [281, 277] width 7 height 7
select select "12"
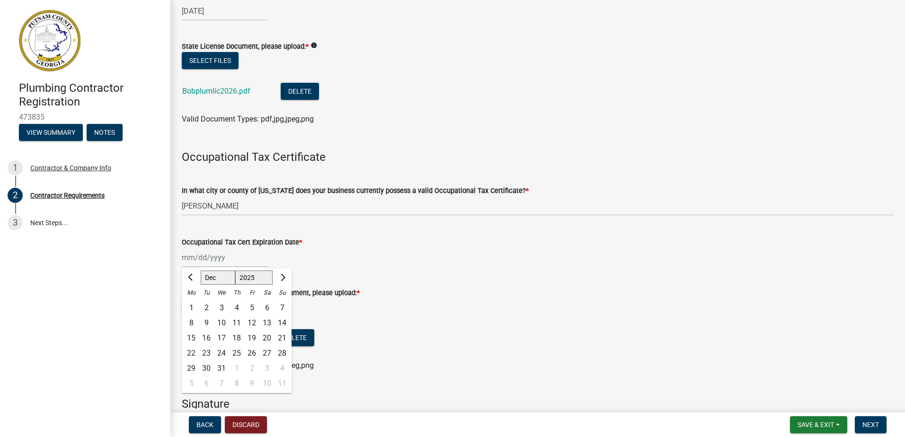
click at [219, 369] on div "31" at bounding box center [221, 368] width 15 height 15
type input "[DATE]"
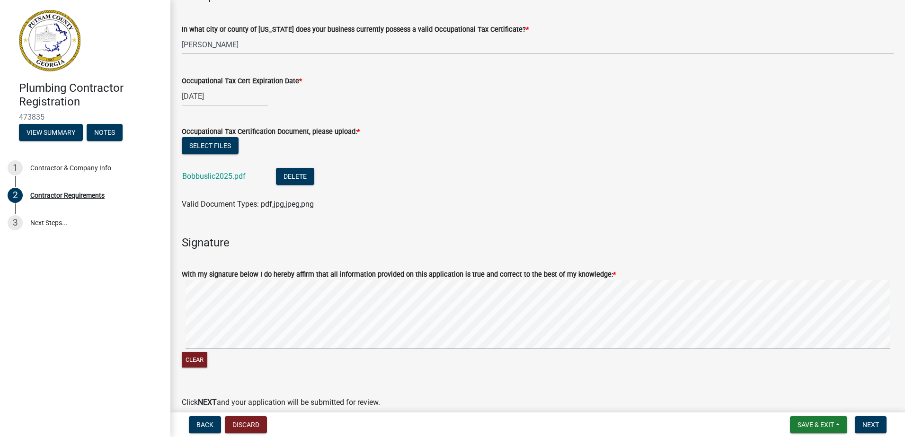
scroll to position [379, 0]
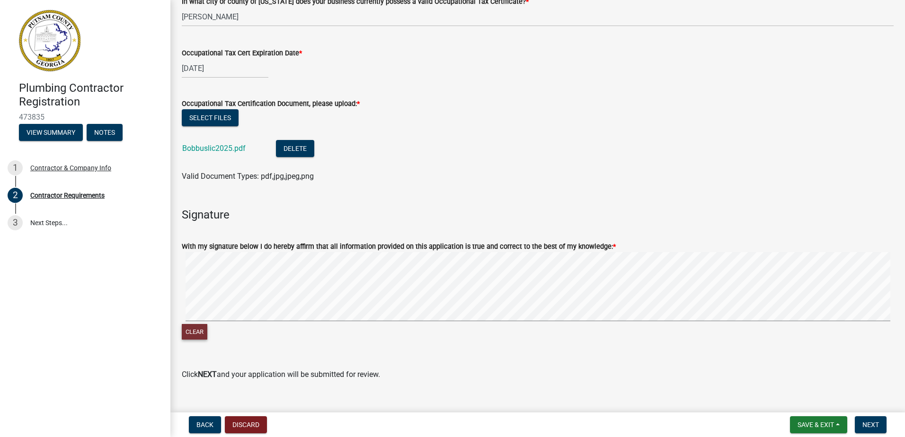
click at [187, 330] on button "Clear" at bounding box center [195, 332] width 26 height 16
click at [874, 425] on span "Next" at bounding box center [870, 425] width 17 height 8
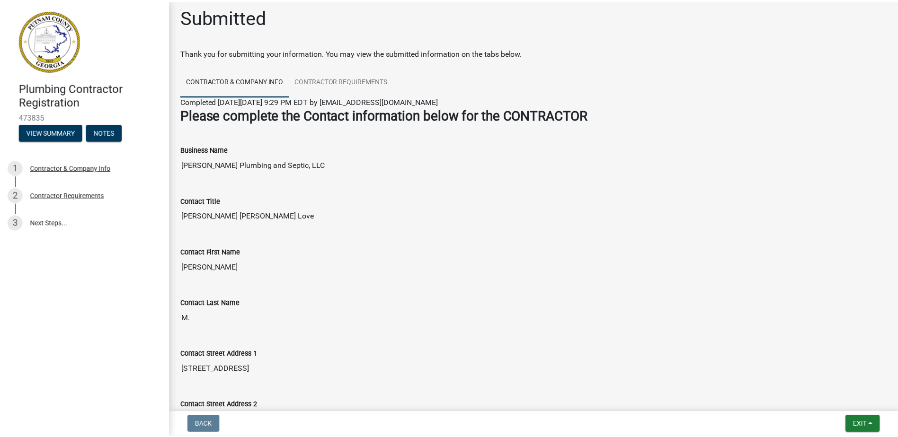
scroll to position [0, 0]
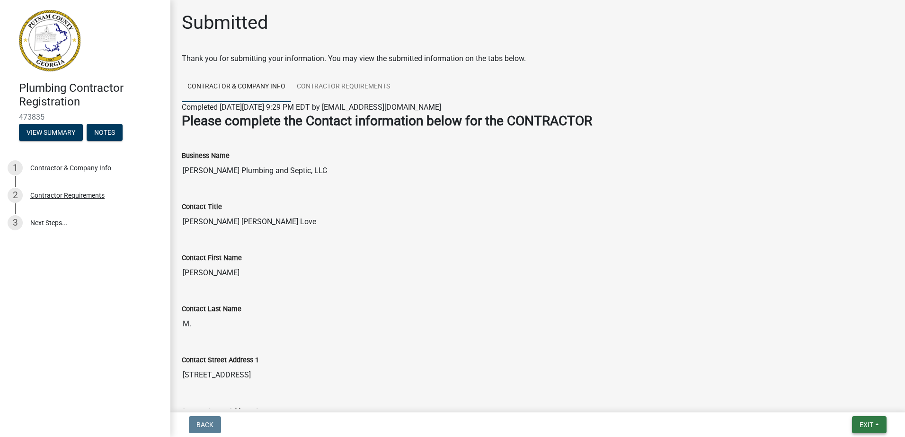
click at [862, 419] on button "Exit" at bounding box center [869, 424] width 35 height 17
click at [845, 400] on button "Save & Exit" at bounding box center [849, 400] width 76 height 23
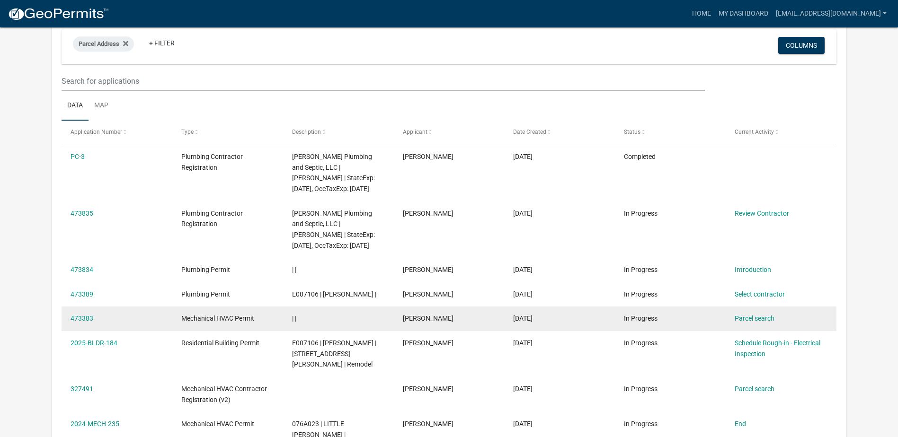
scroll to position [95, 0]
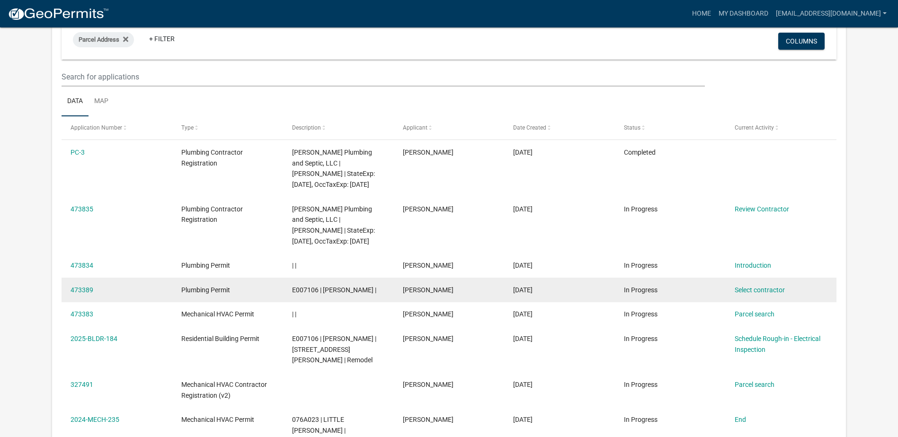
drag, startPoint x: 86, startPoint y: 288, endPoint x: 672, endPoint y: 292, distance: 585.9
click at [672, 292] on div "In Progress" at bounding box center [670, 290] width 92 height 11
click at [752, 292] on link "Select contractor" at bounding box center [760, 290] width 50 height 8
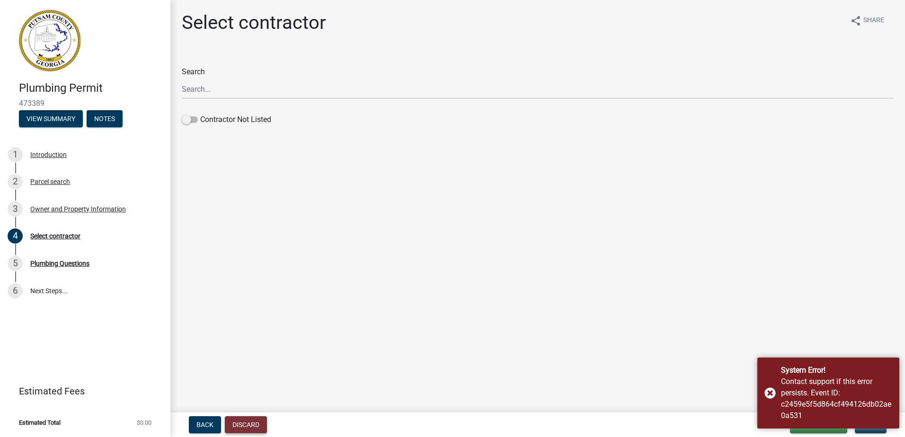
click at [252, 422] on button "Discard" at bounding box center [246, 424] width 42 height 17
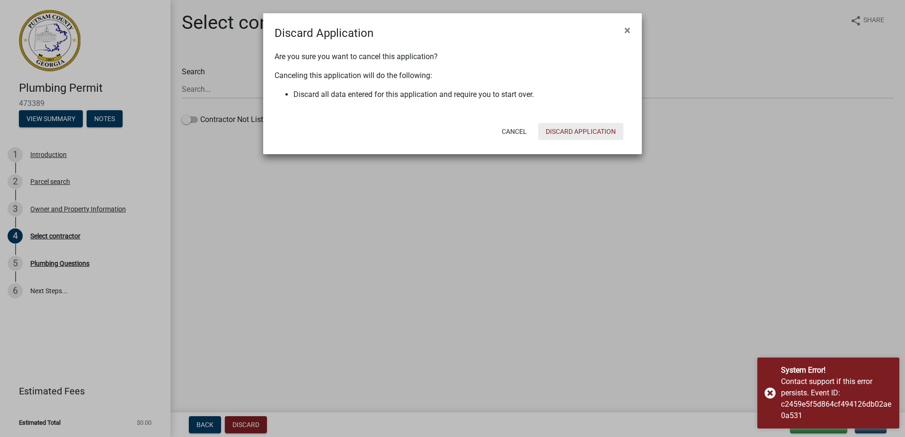
click at [573, 132] on button "Discard Application" at bounding box center [580, 131] width 85 height 17
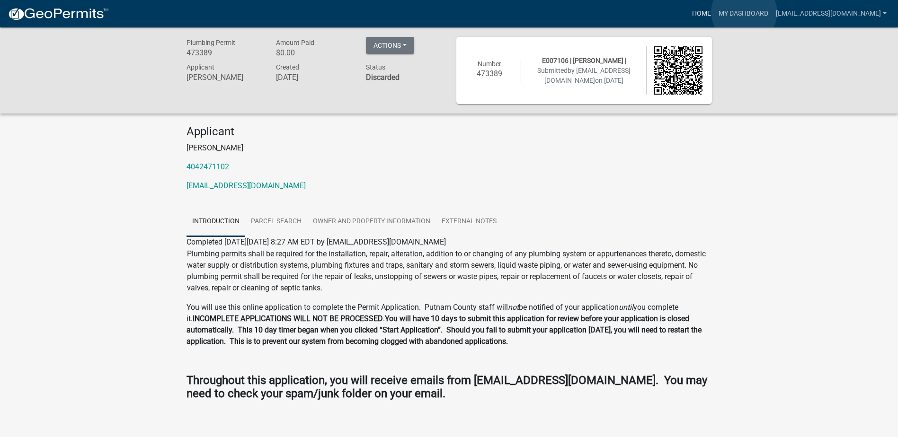
click at [715, 12] on link "Home" at bounding box center [701, 14] width 27 height 18
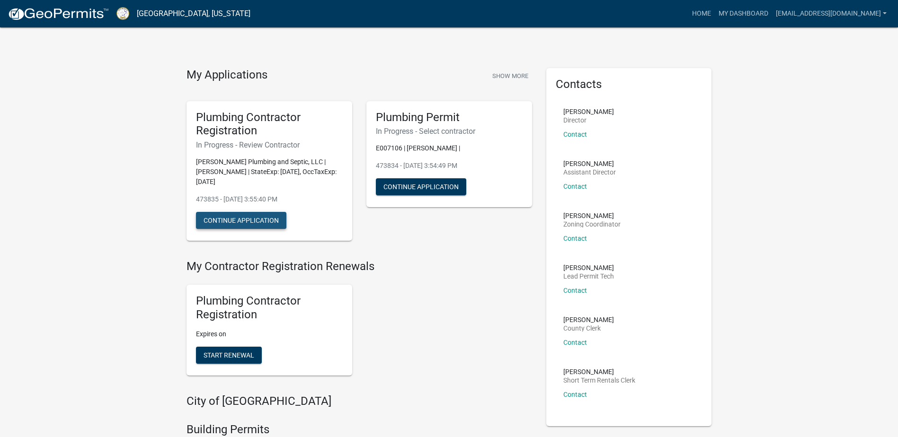
click at [234, 212] on button "Continue Application" at bounding box center [241, 220] width 90 height 17
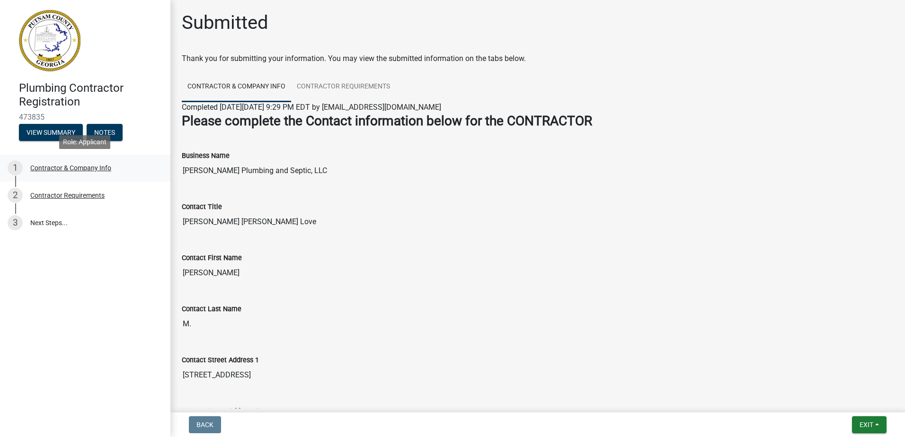
click at [68, 167] on div "Contractor & Company Info" at bounding box center [70, 168] width 81 height 7
select select "GA"
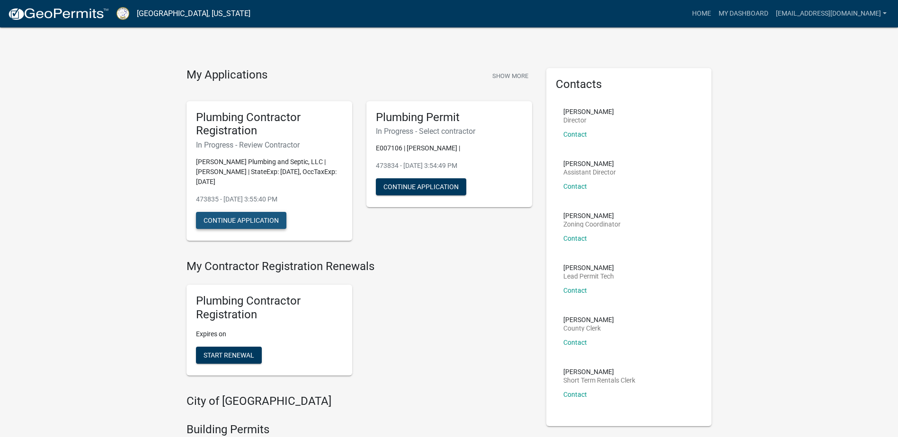
click at [238, 212] on button "Continue Application" at bounding box center [241, 220] width 90 height 17
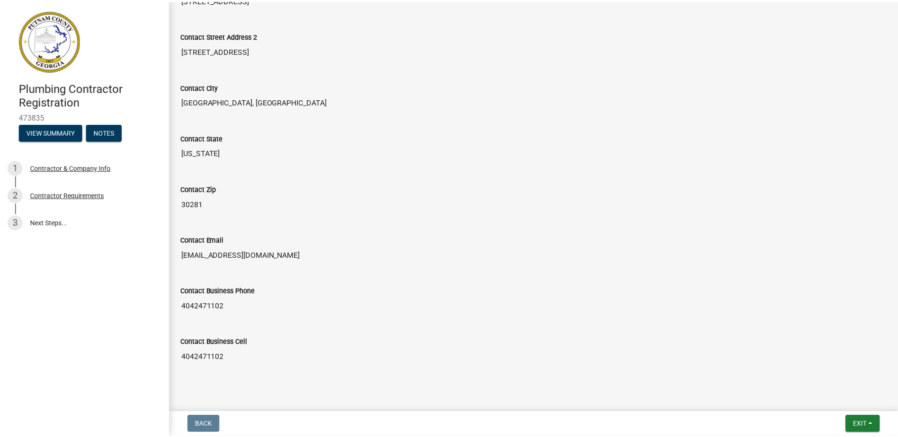
scroll to position [389, 0]
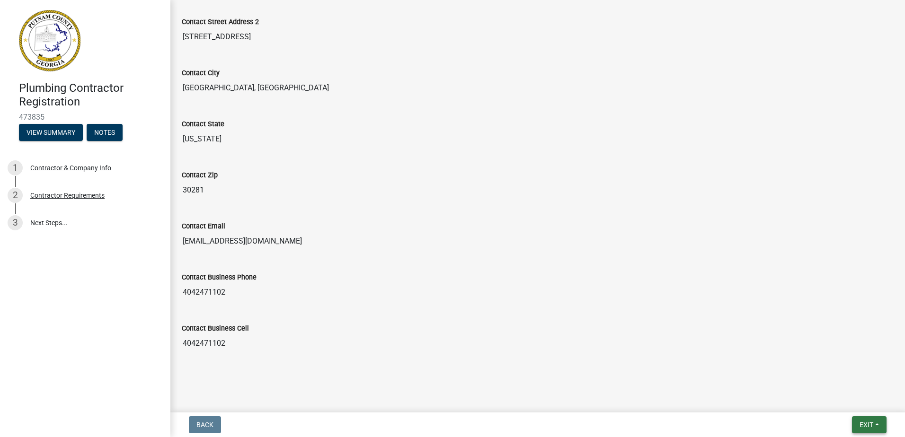
click at [867, 423] on span "Exit" at bounding box center [866, 425] width 14 height 8
click at [832, 399] on button "Save & Exit" at bounding box center [849, 400] width 76 height 23
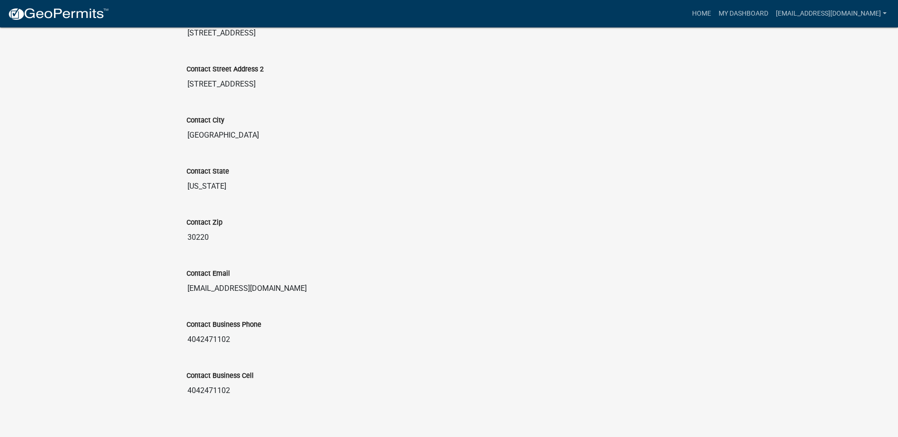
scroll to position [519, 0]
